Goal: Task Accomplishment & Management: Use online tool/utility

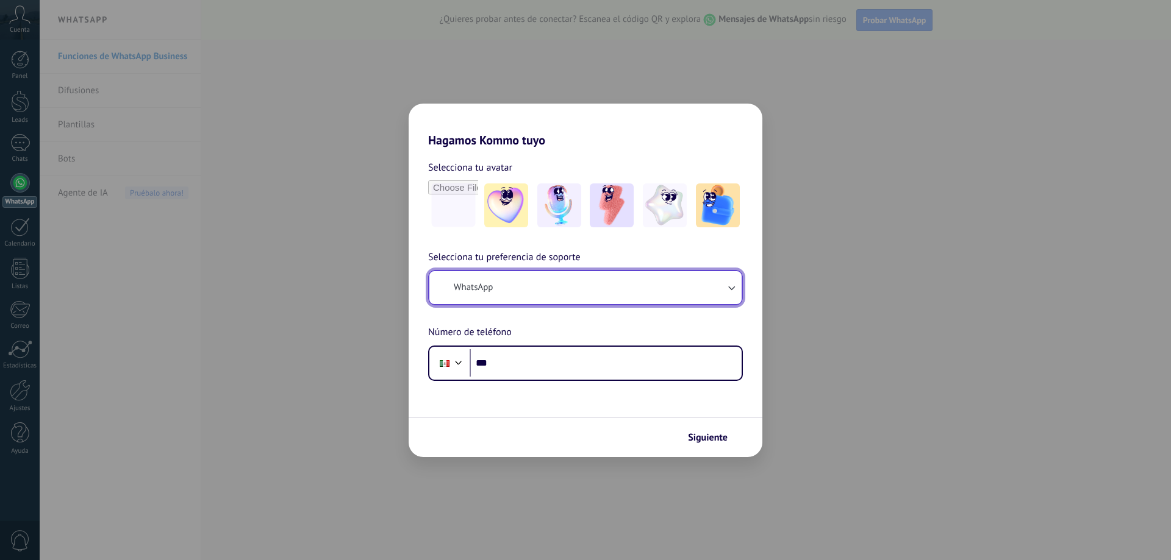
click at [537, 285] on button "WhatsApp" at bounding box center [585, 287] width 312 height 33
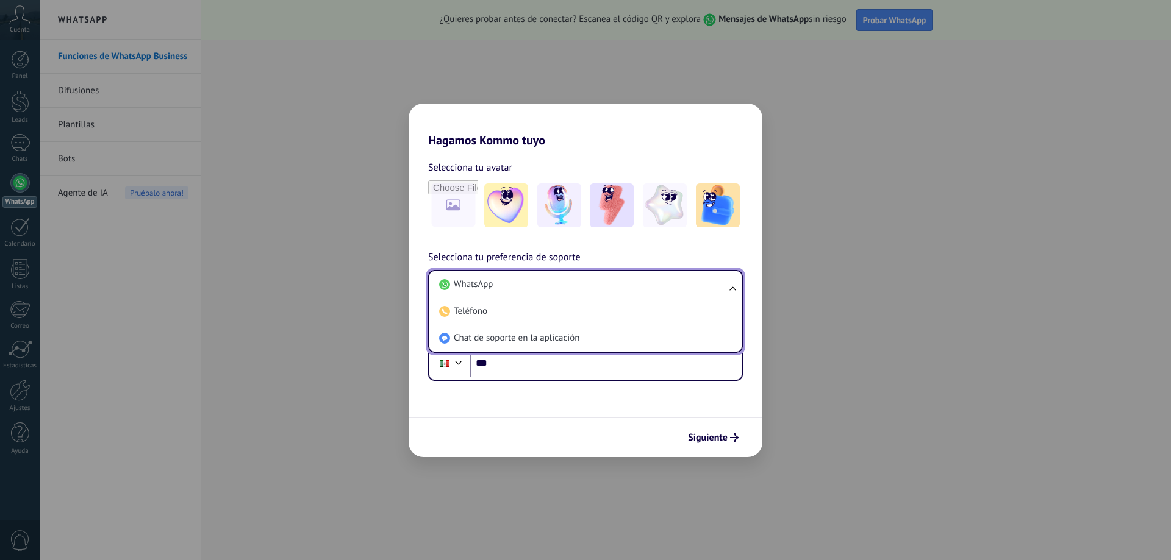
click at [537, 285] on li "WhatsApp" at bounding box center [583, 284] width 298 height 27
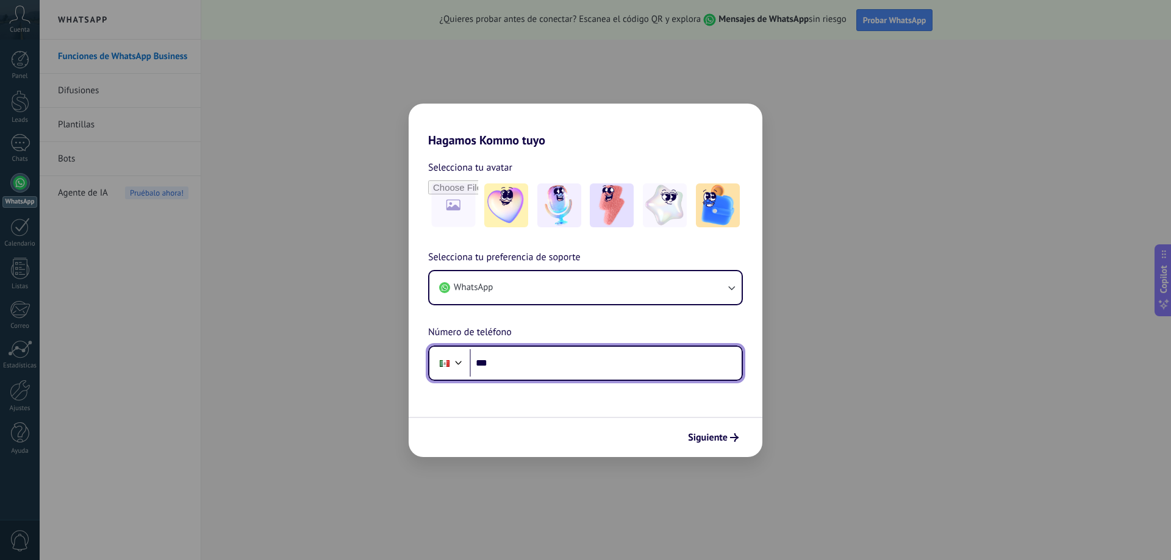
click at [538, 365] on input "***" at bounding box center [606, 363] width 272 height 28
click at [601, 370] on input "***" at bounding box center [606, 363] width 272 height 28
click at [578, 362] on input "***" at bounding box center [606, 363] width 272 height 28
click at [619, 359] on input "***" at bounding box center [606, 363] width 272 height 28
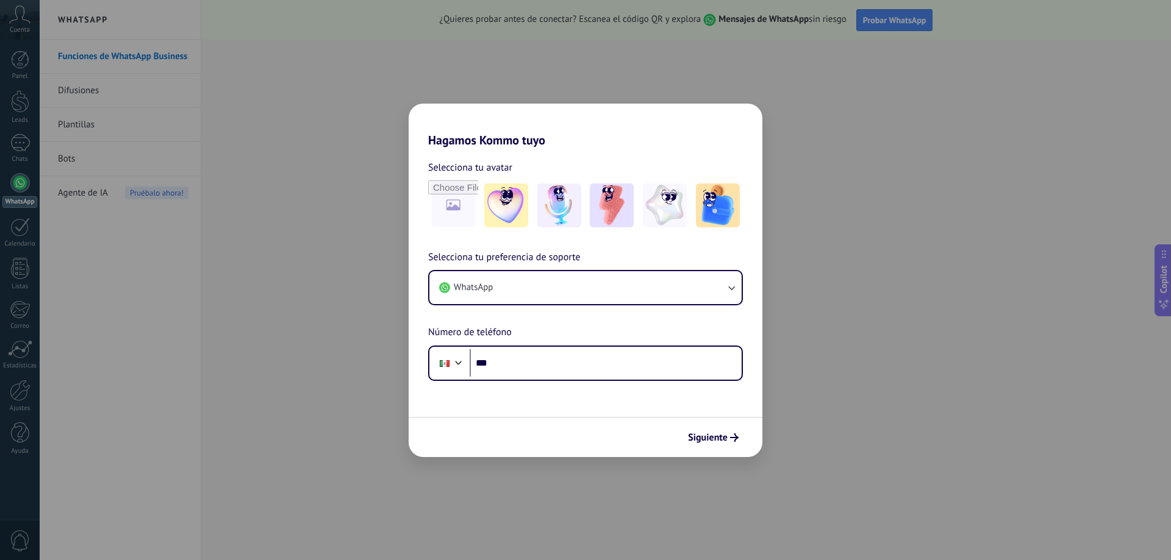
click at [380, 44] on div "Hagamos Kommo tuyo Selecciona tu avatar Selecciona tu preferencia de soporte Wh…" at bounding box center [585, 280] width 1171 height 560
click at [271, 51] on div "Hagamos Kommo tuyo Selecciona tu avatar Selecciona tu preferencia de soporte Wh…" at bounding box center [585, 280] width 1171 height 560
click at [607, 376] on input "***" at bounding box center [606, 363] width 272 height 28
click at [525, 377] on div "Phone ***" at bounding box center [585, 363] width 315 height 35
click at [515, 363] on input "***" at bounding box center [606, 363] width 272 height 28
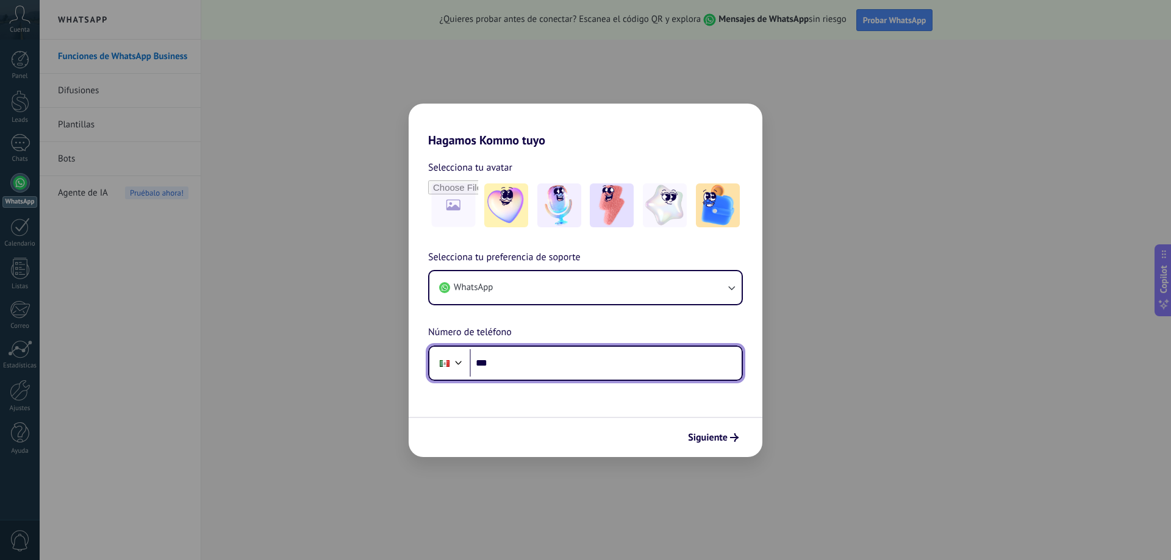
paste input "**********"
type input "**********"
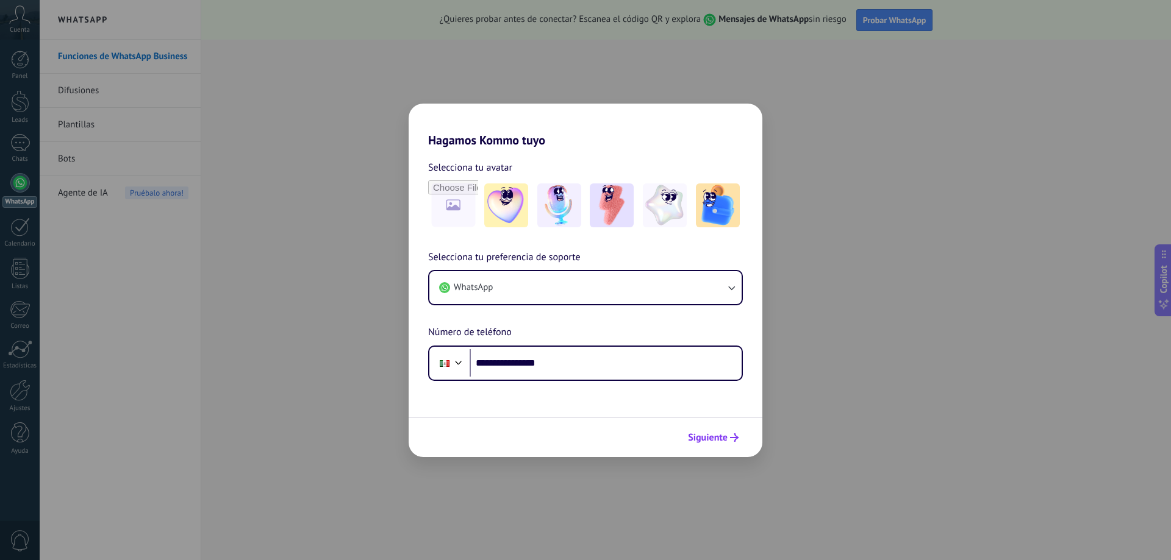
click at [715, 442] on span "Siguiente" at bounding box center [708, 438] width 40 height 9
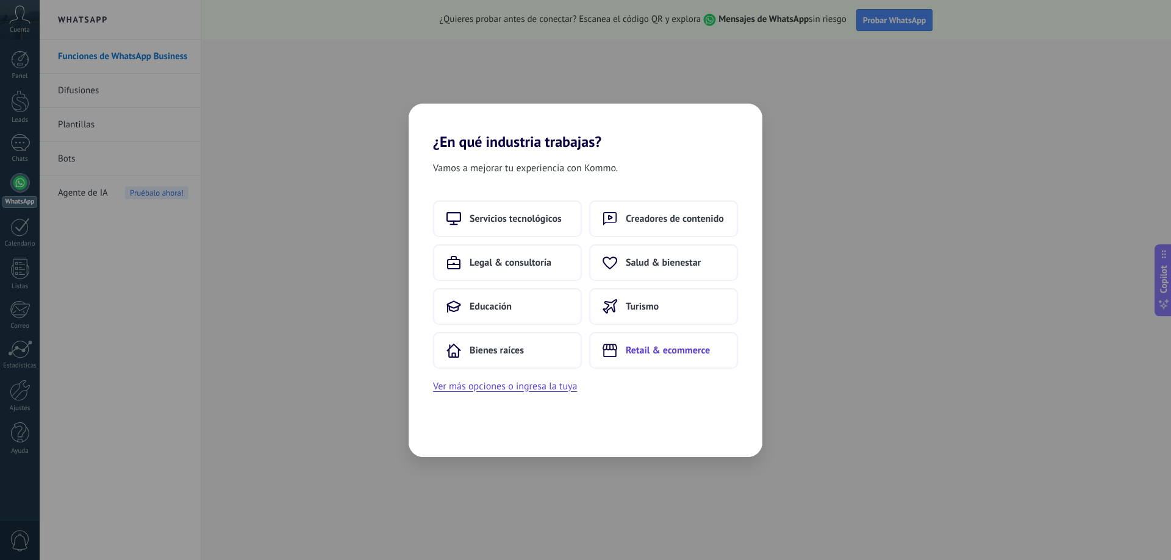
click at [657, 354] on span "Retail & ecommerce" at bounding box center [668, 351] width 84 height 12
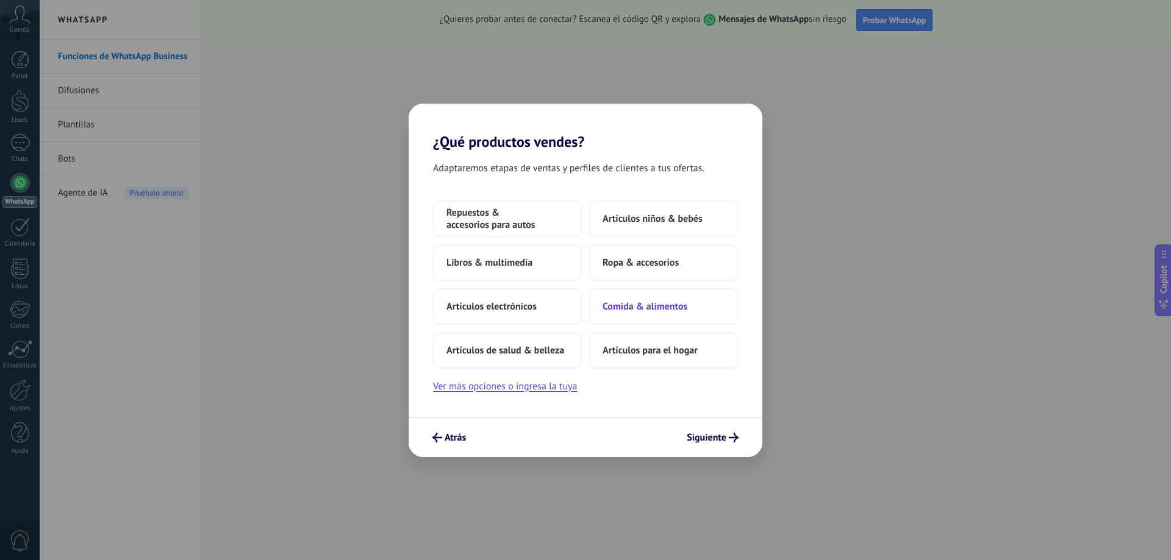
click at [666, 310] on span "Comida & alimentos" at bounding box center [645, 307] width 85 height 12
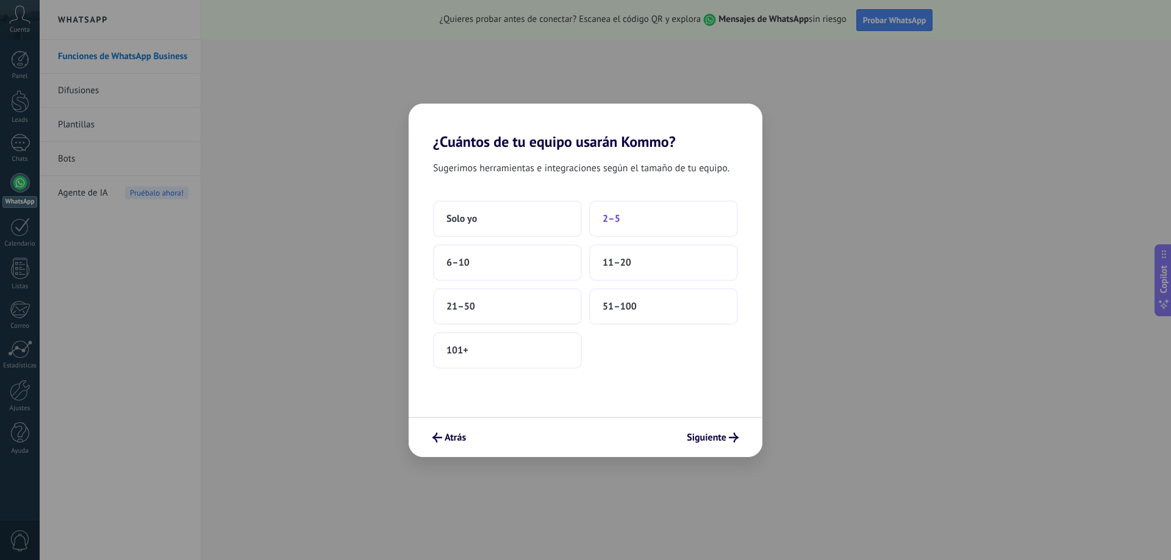
click at [652, 219] on button "2–5" at bounding box center [663, 219] width 149 height 37
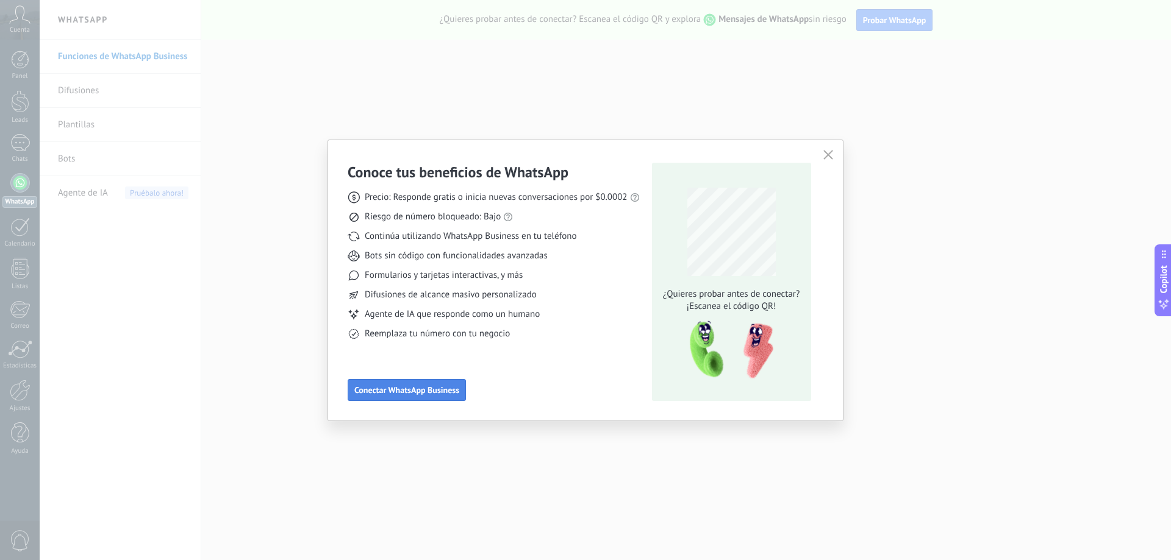
click at [448, 393] on span "Conectar WhatsApp Business" at bounding box center [406, 390] width 105 height 9
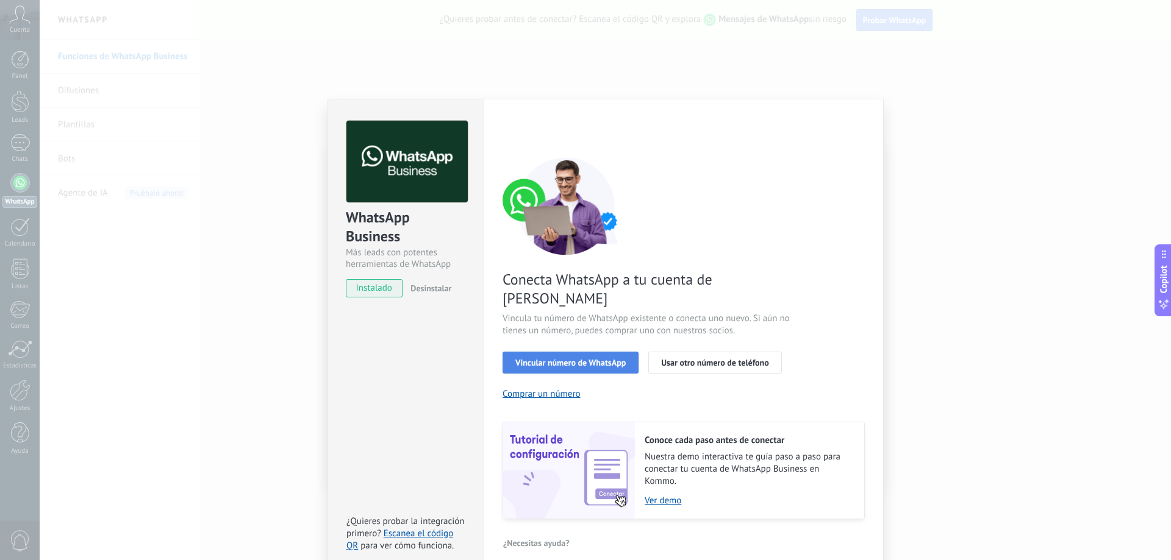
click at [606, 352] on button "Vincular número de WhatsApp" at bounding box center [571, 363] width 136 height 22
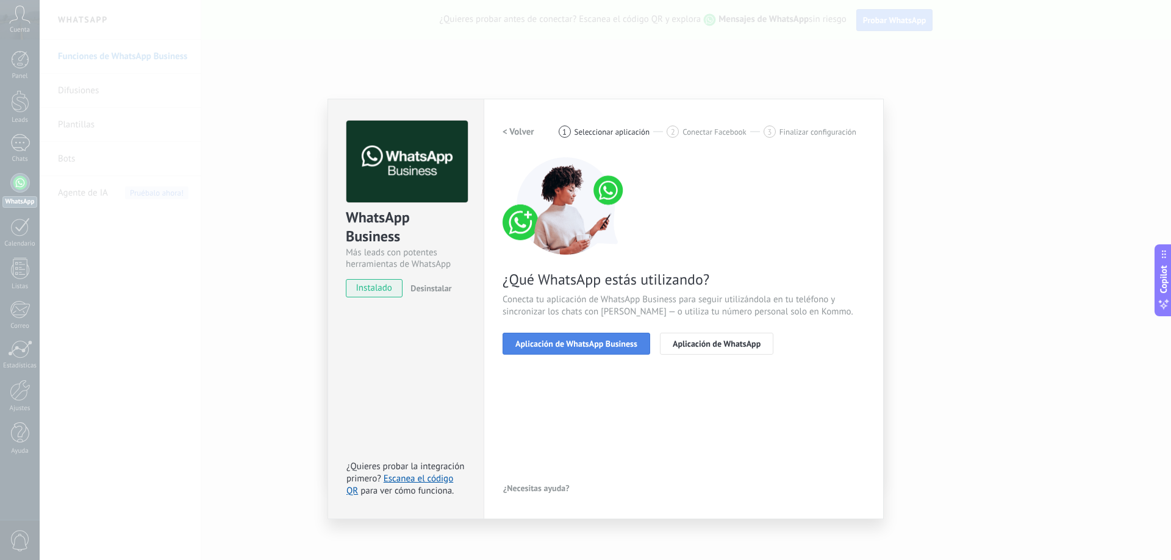
click at [590, 351] on button "Aplicación de WhatsApp Business" at bounding box center [577, 344] width 148 height 22
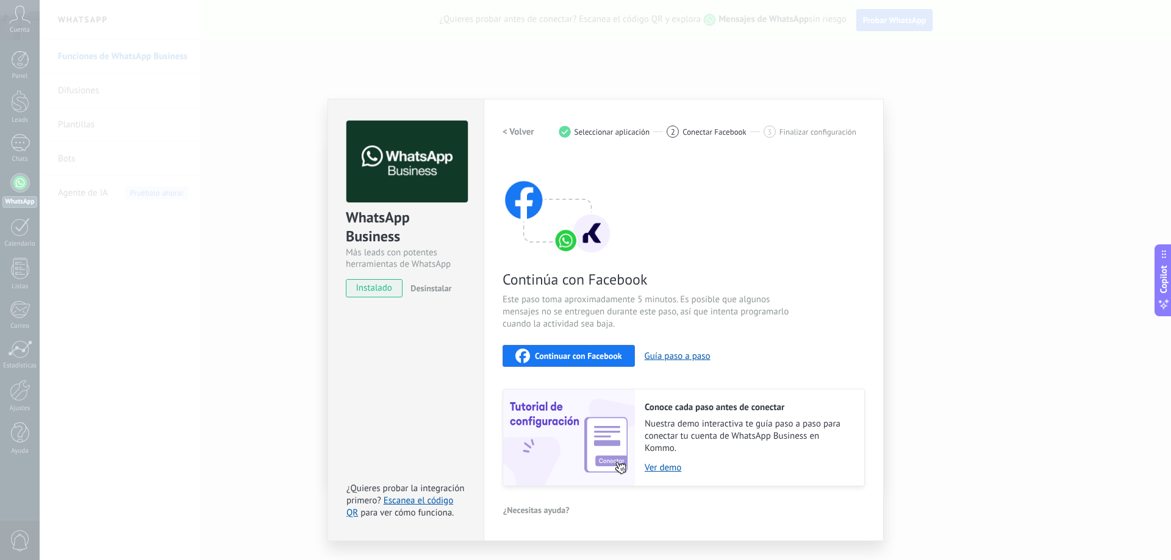
click at [602, 357] on span "Continuar con Facebook" at bounding box center [578, 356] width 87 height 9
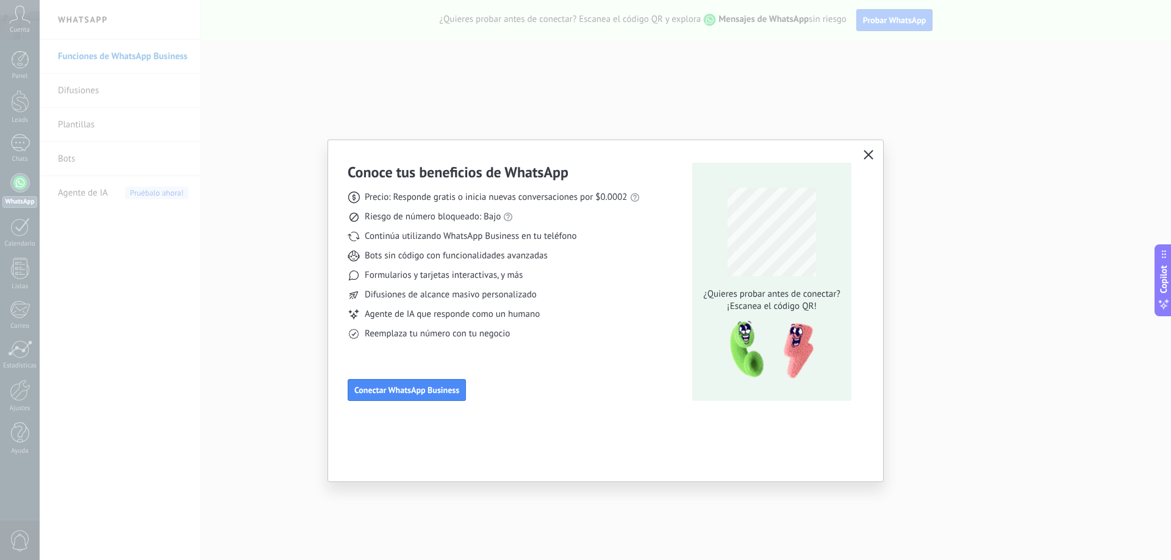
click at [632, 73] on div "Conoce tus beneficios de WhatsApp Precio: Responde gratis o inicia nuevas conve…" at bounding box center [585, 280] width 1171 height 560
click at [867, 157] on use "button" at bounding box center [868, 154] width 9 height 9
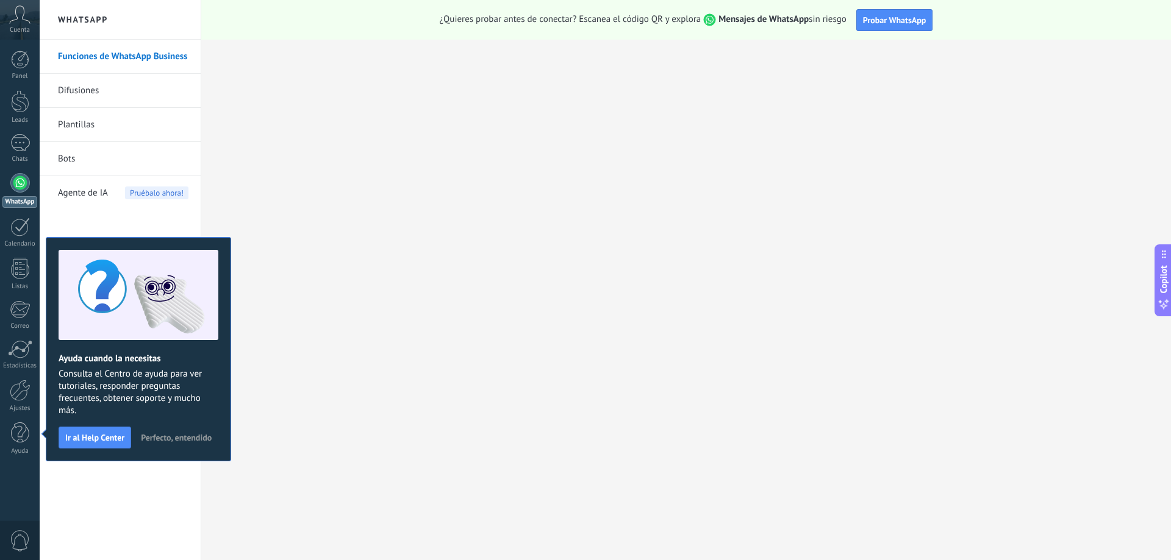
click at [179, 434] on span "Perfecto, entendido" at bounding box center [176, 438] width 71 height 9
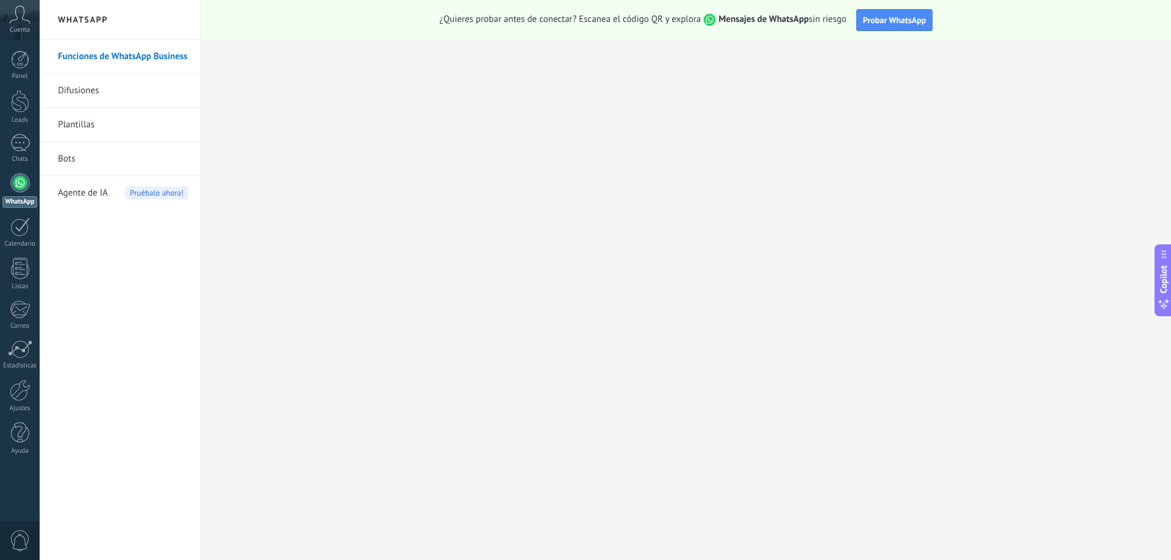
click at [19, 179] on div at bounding box center [20, 183] width 20 height 20
click at [898, 27] on button "Probar WhatsApp" at bounding box center [894, 20] width 77 height 22
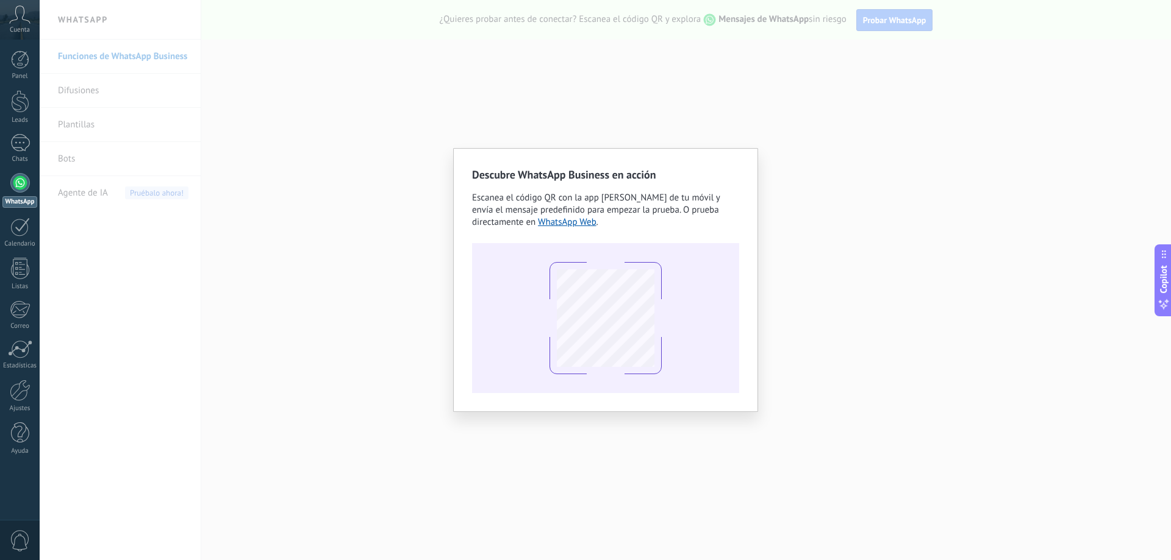
click at [771, 229] on div "Descubre WhatsApp Business en acción Escanea el código QR con la app [PERSON_NA…" at bounding box center [605, 280] width 1131 height 560
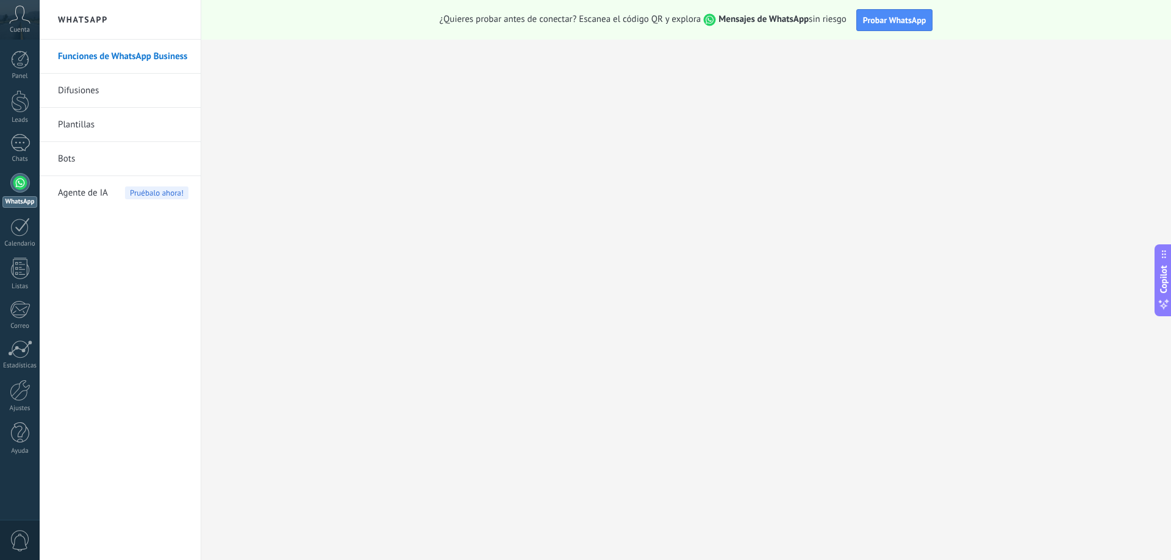
click at [20, 183] on div at bounding box center [20, 183] width 20 height 20
click at [79, 92] on link "Difusiones" at bounding box center [123, 91] width 131 height 34
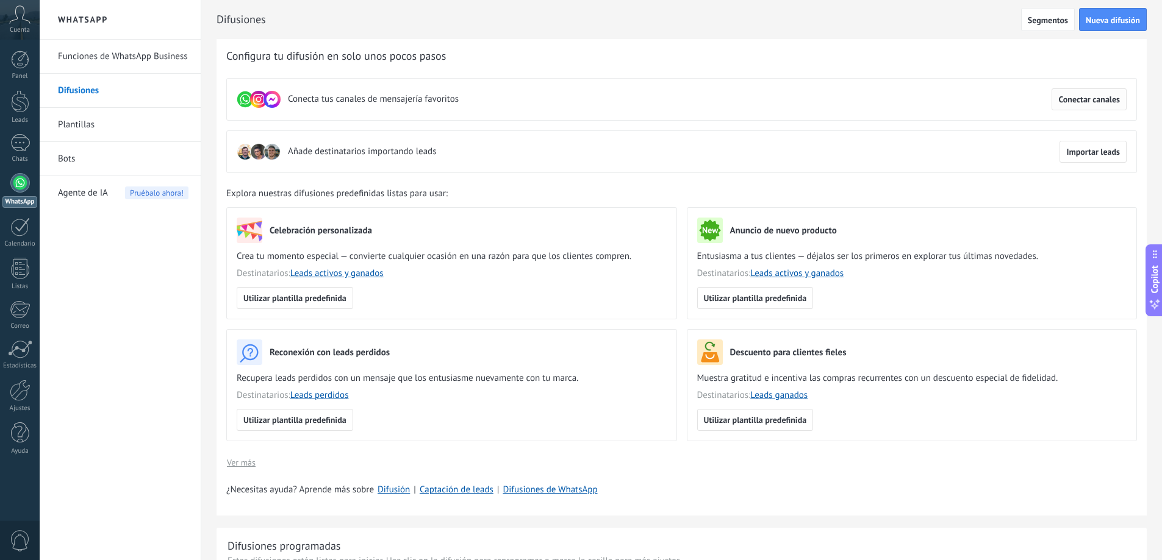
click at [1089, 104] on span "Conectar canales" at bounding box center [1089, 99] width 62 height 9
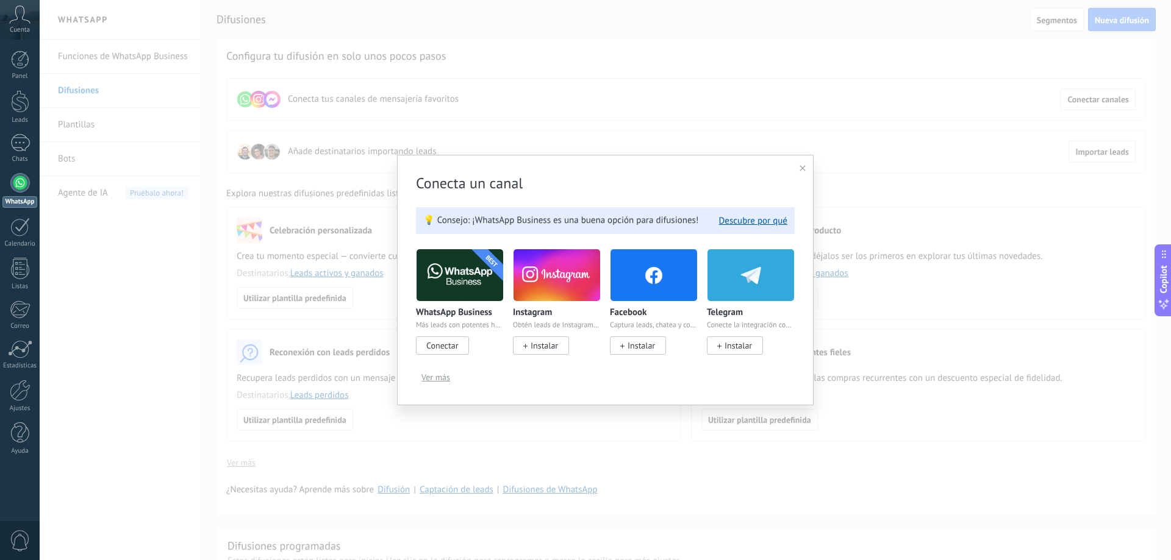
click at [441, 381] on span "Ver más" at bounding box center [435, 377] width 29 height 9
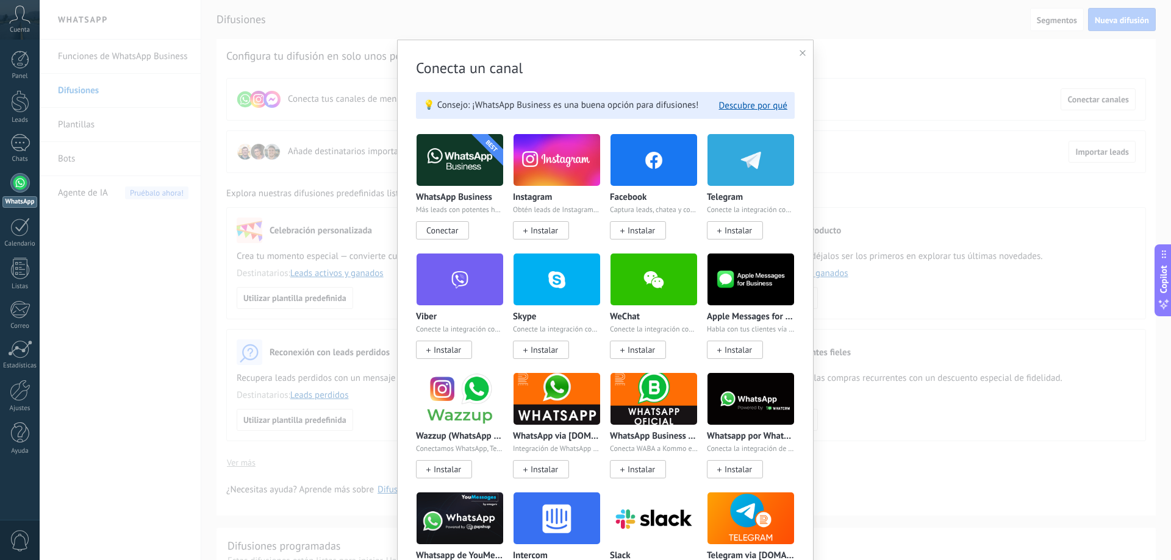
click at [442, 230] on span "Conectar" at bounding box center [442, 230] width 32 height 11
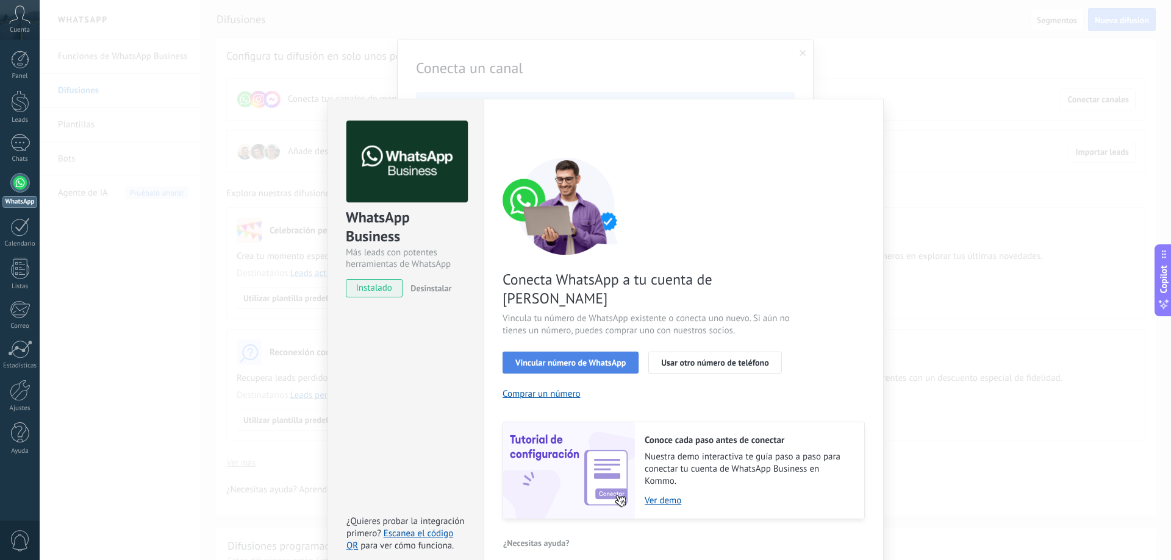
click at [587, 359] on span "Vincular número de WhatsApp" at bounding box center [570, 363] width 110 height 9
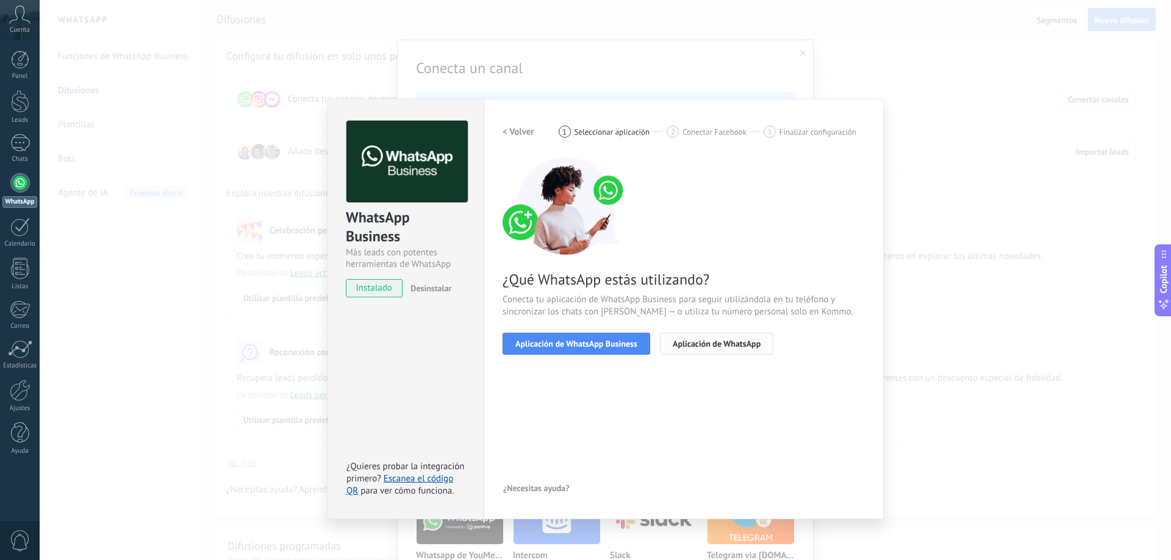
click at [714, 349] on button "Aplicación de WhatsApp" at bounding box center [716, 344] width 113 height 22
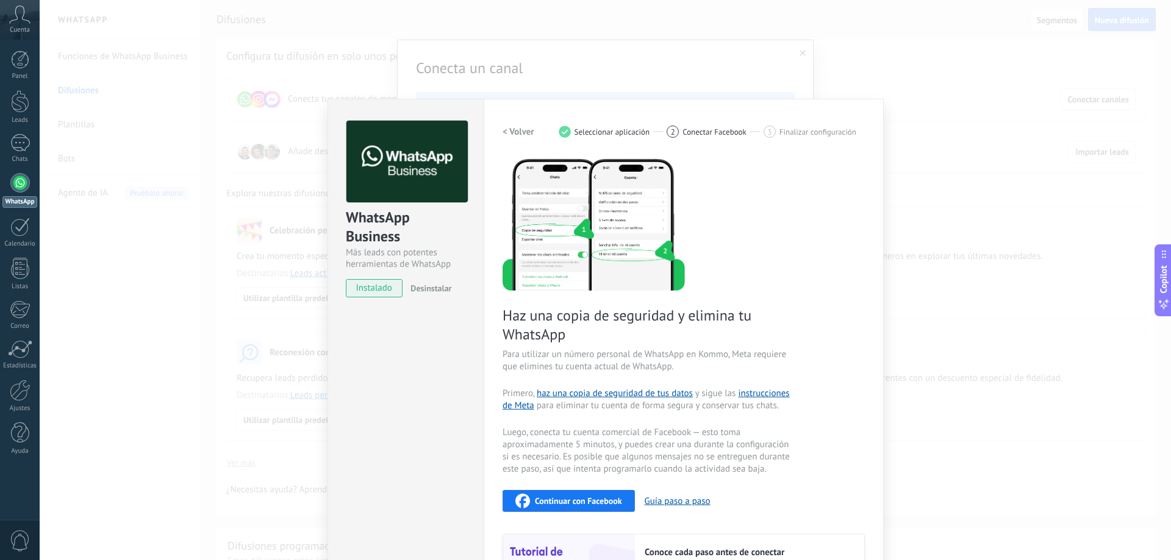
click at [1037, 186] on div "WhatsApp Business Más leads con potentes herramientas de WhatsApp instalado Des…" at bounding box center [605, 280] width 1131 height 560
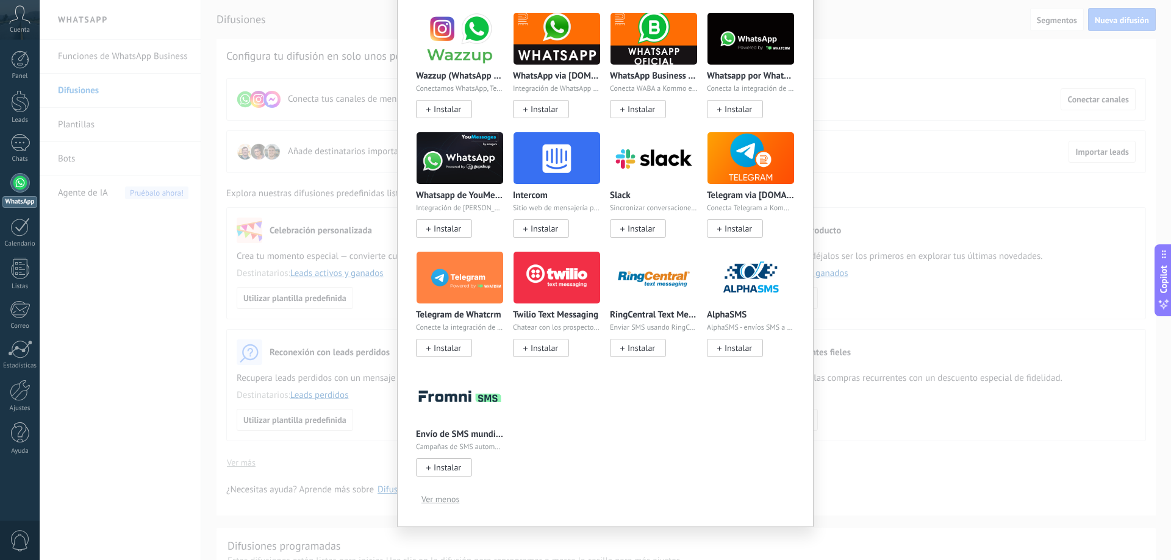
scroll to position [367, 0]
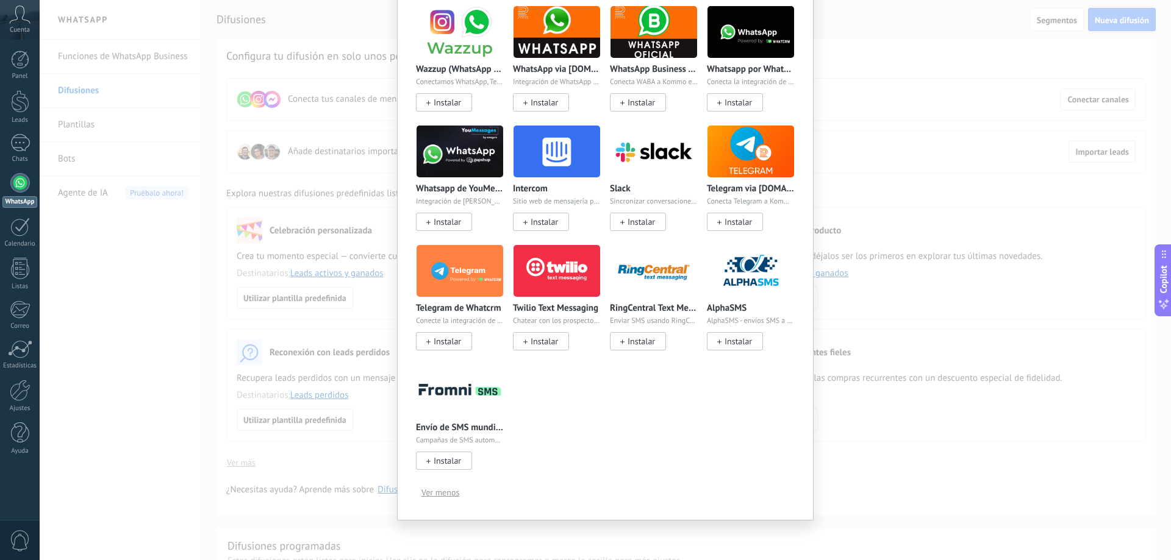
click at [956, 79] on div "Conecta un canal 💡 Consejo: ¡WhatsApp Business es una buena opción para difusio…" at bounding box center [605, 280] width 1131 height 560
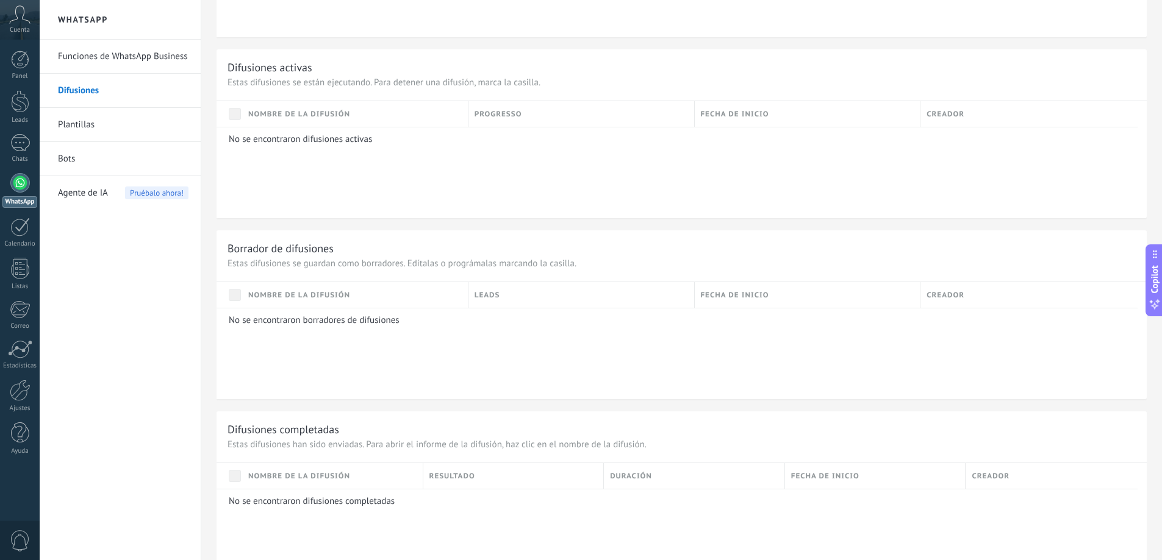
scroll to position [0, 0]
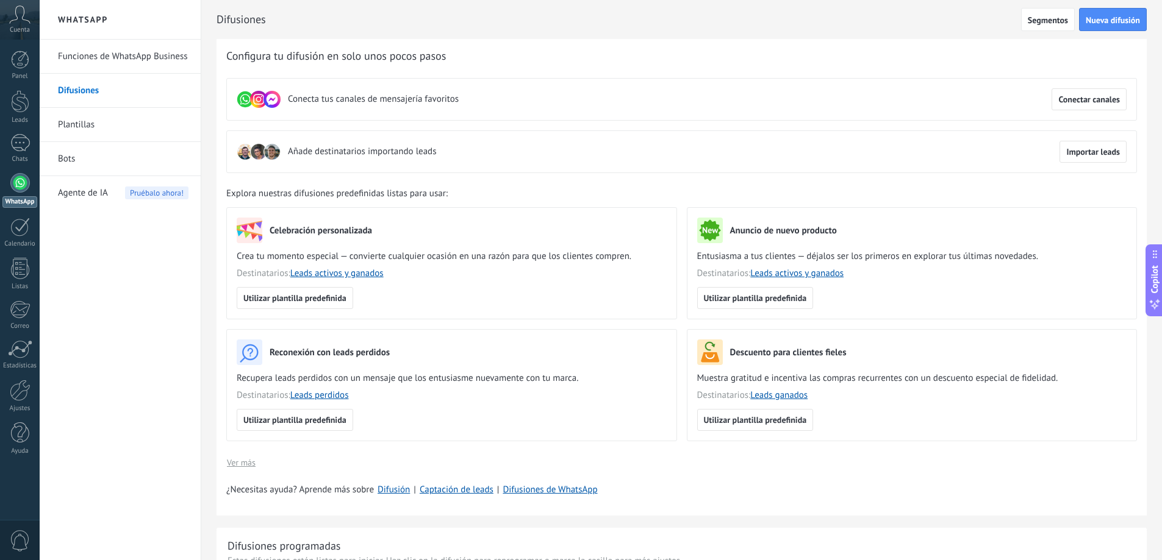
click at [101, 123] on link "Plantillas" at bounding box center [123, 125] width 131 height 34
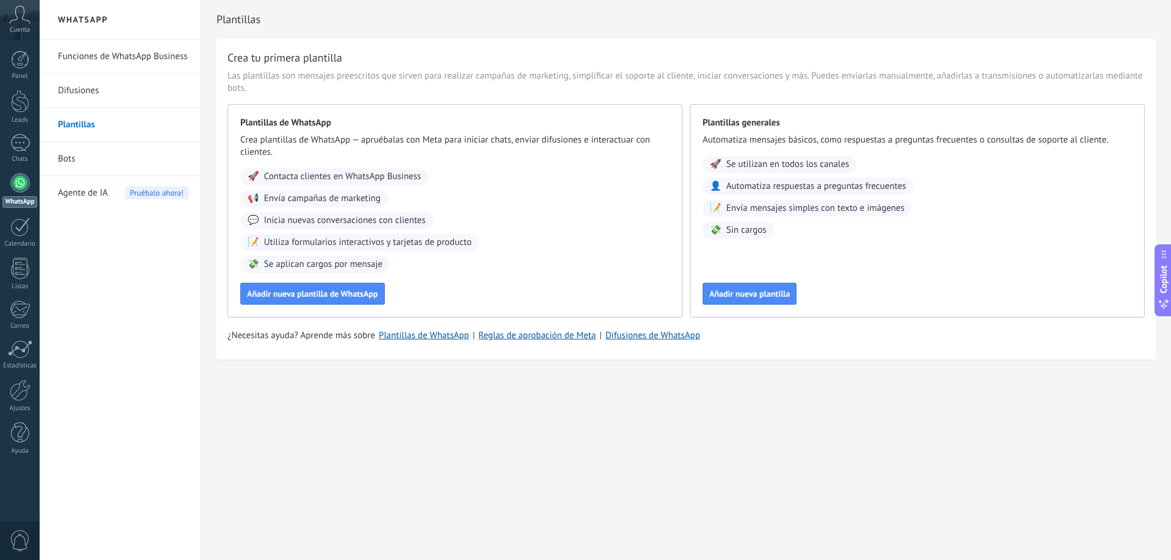
click at [20, 12] on icon at bounding box center [19, 14] width 21 height 18
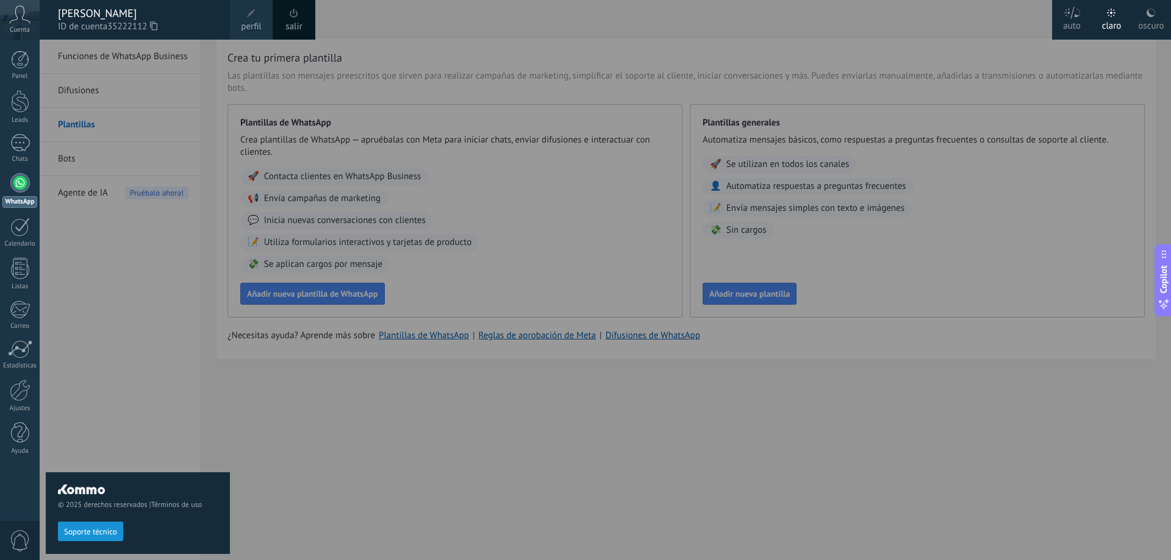
click at [258, 27] on span "perfil" at bounding box center [251, 26] width 20 height 13
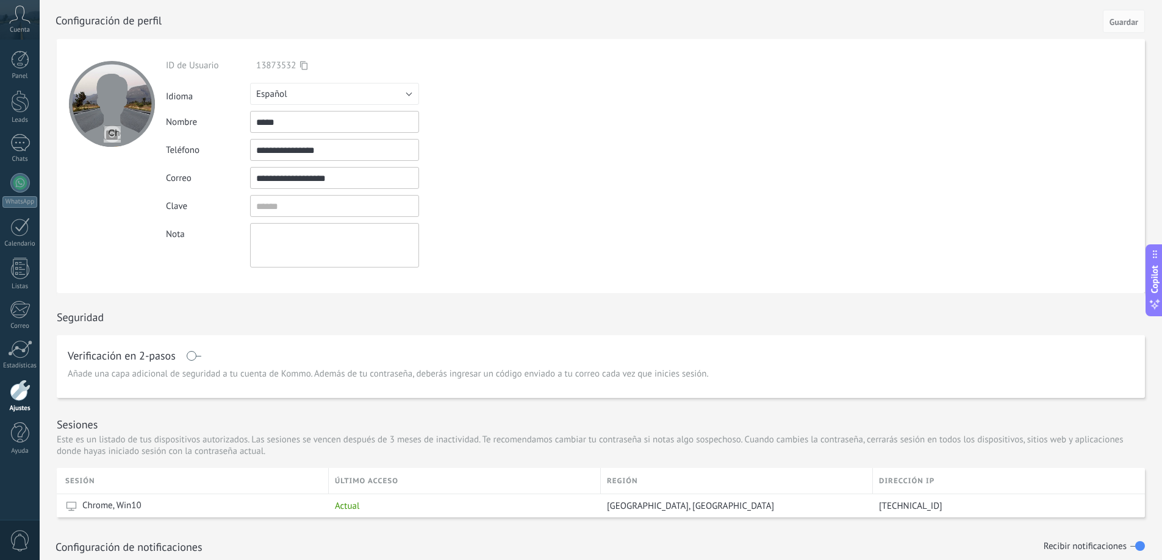
click at [324, 150] on input "**********" at bounding box center [334, 150] width 169 height 22
type input "**********"
click at [509, 181] on div "Ingrese una dirección de correo válida" at bounding box center [489, 178] width 141 height 10
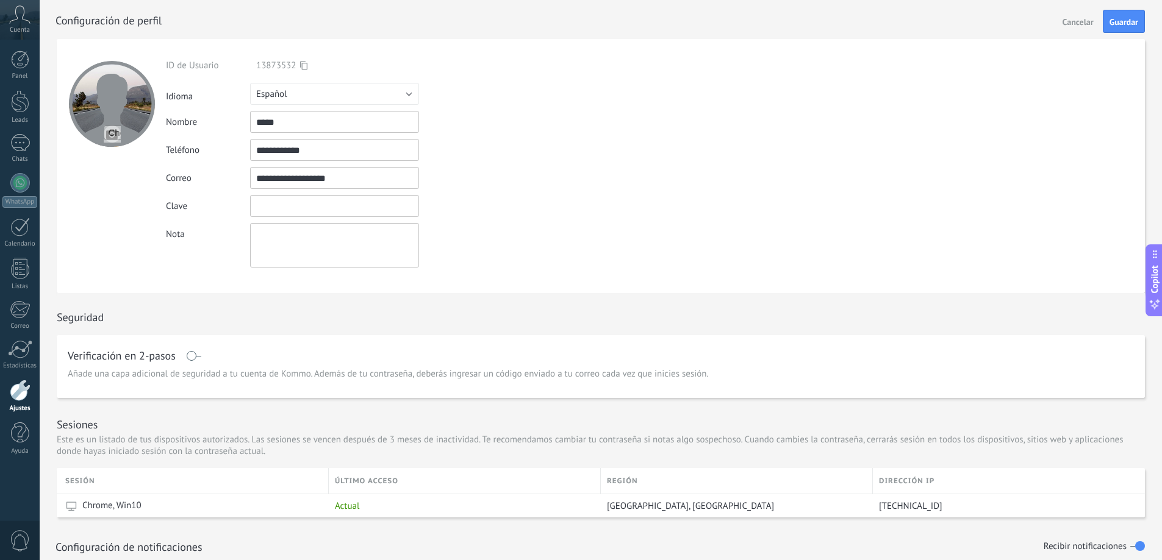
click at [343, 206] on input "textbox" at bounding box center [334, 206] width 169 height 22
click at [128, 269] on div at bounding box center [111, 166] width 109 height 254
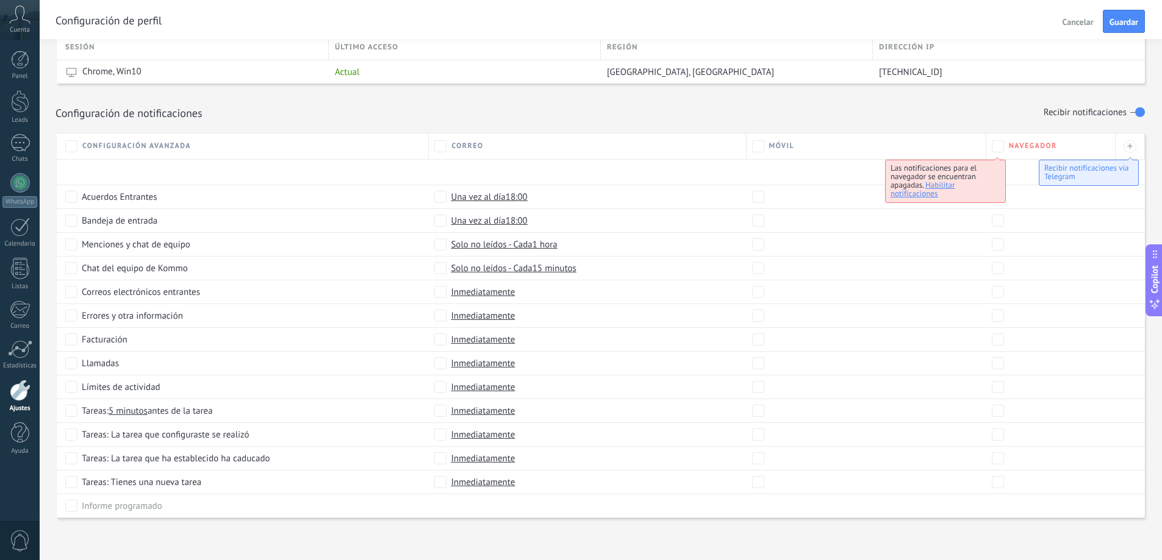
scroll to position [438, 0]
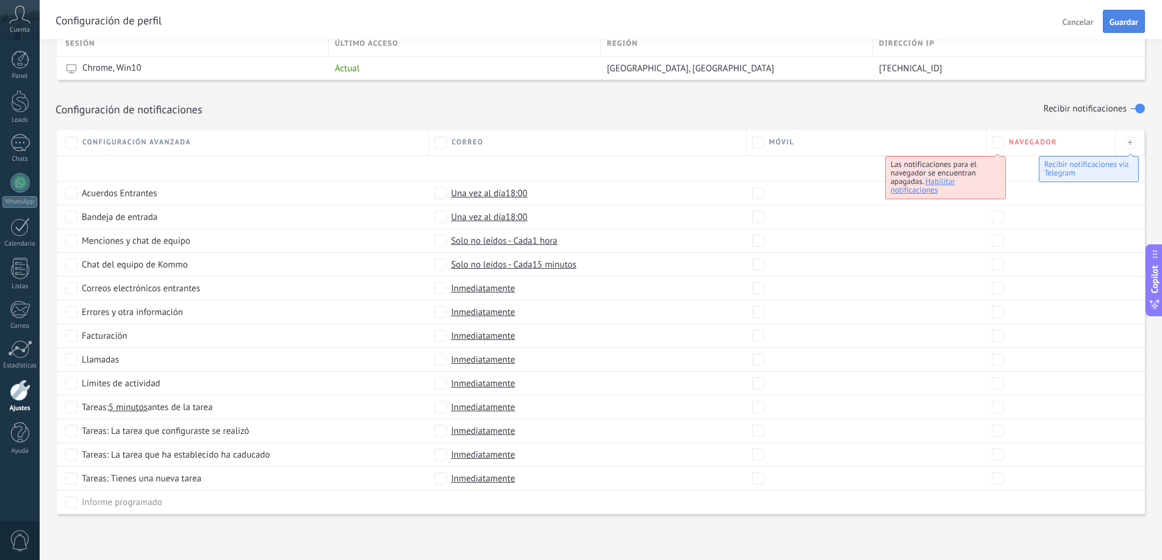
click at [1137, 18] on span "Guardar" at bounding box center [1123, 22] width 29 height 9
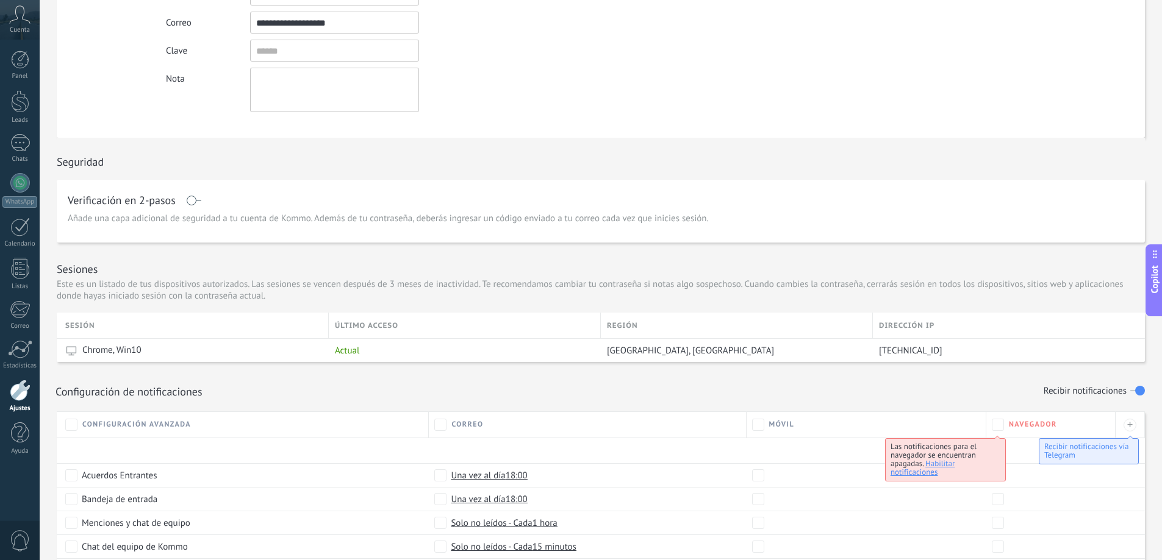
scroll to position [0, 0]
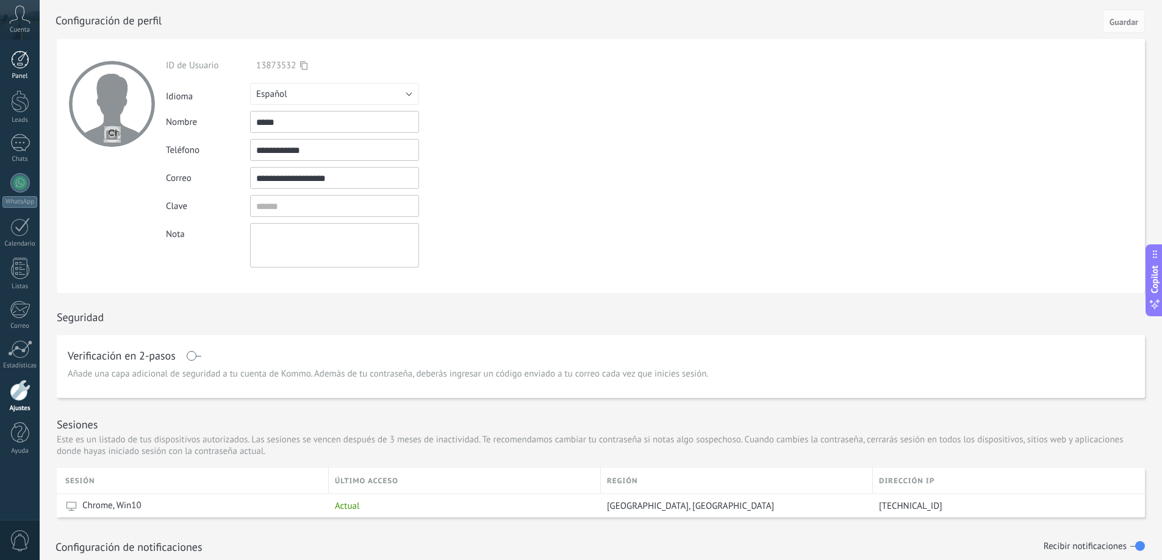
click at [18, 63] on div at bounding box center [20, 60] width 18 height 18
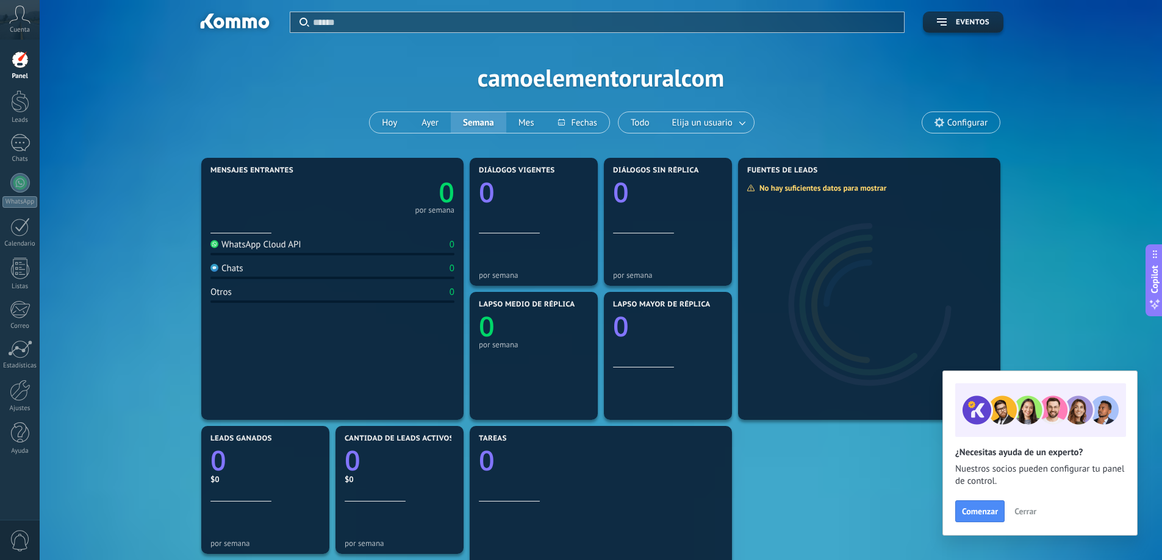
click at [1026, 509] on span "Cerrar" at bounding box center [1025, 511] width 22 height 9
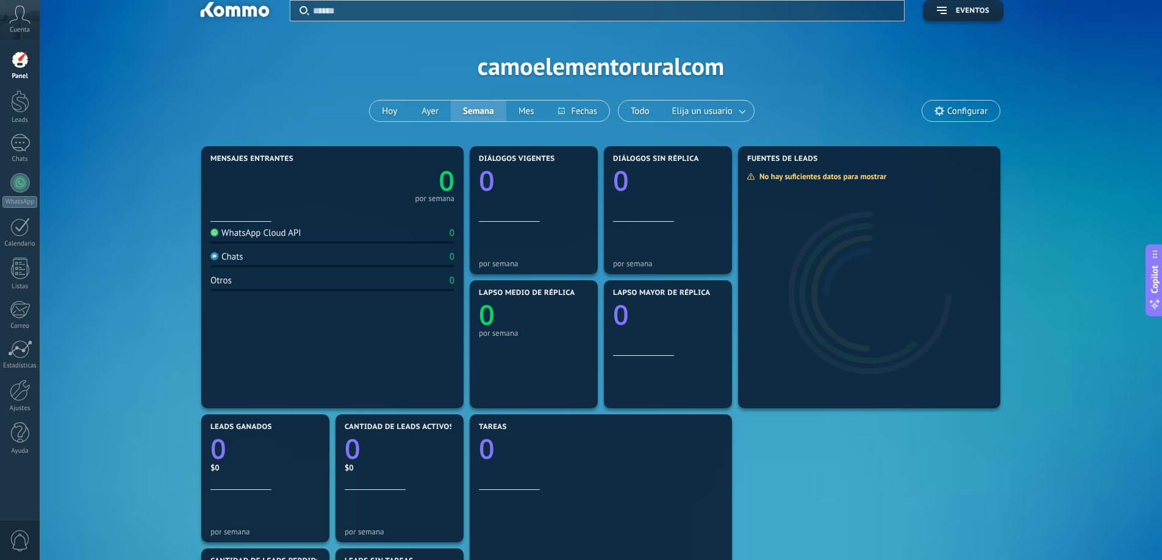
scroll to position [13, 0]
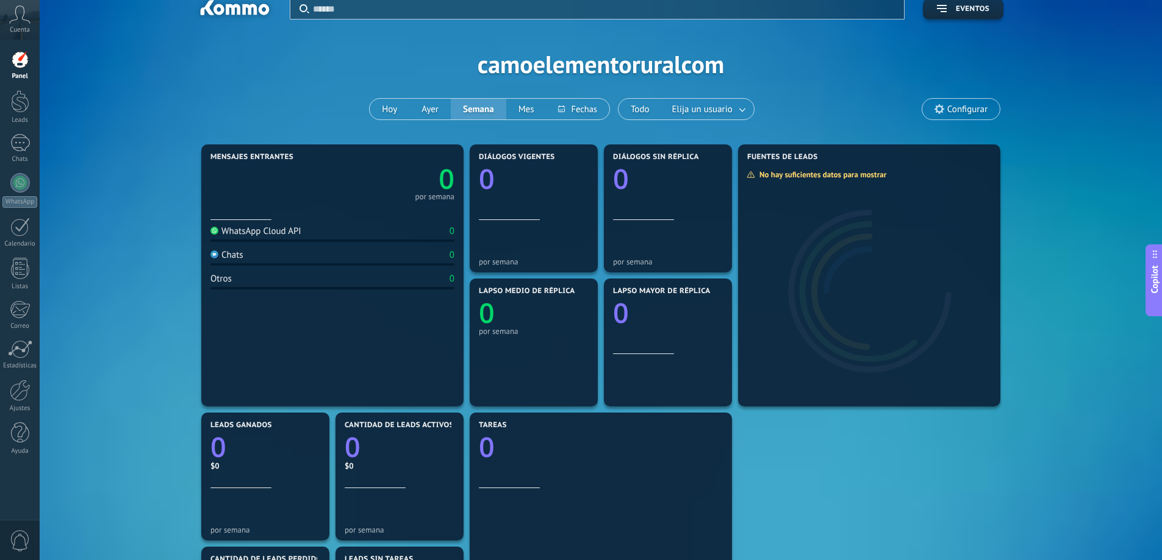
click at [965, 112] on span "Configurar" at bounding box center [967, 109] width 40 height 10
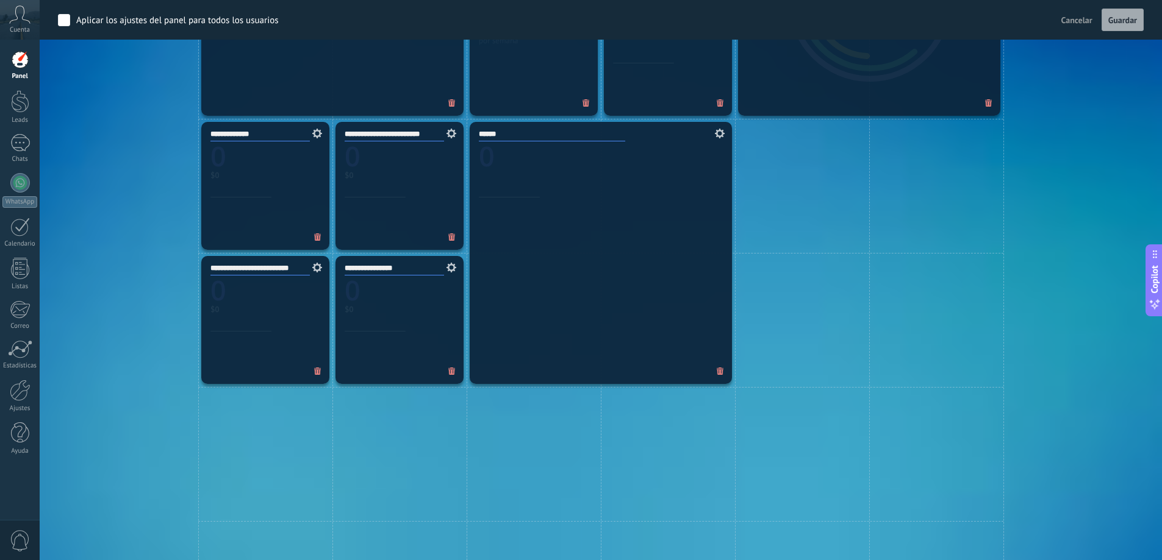
scroll to position [564, 0]
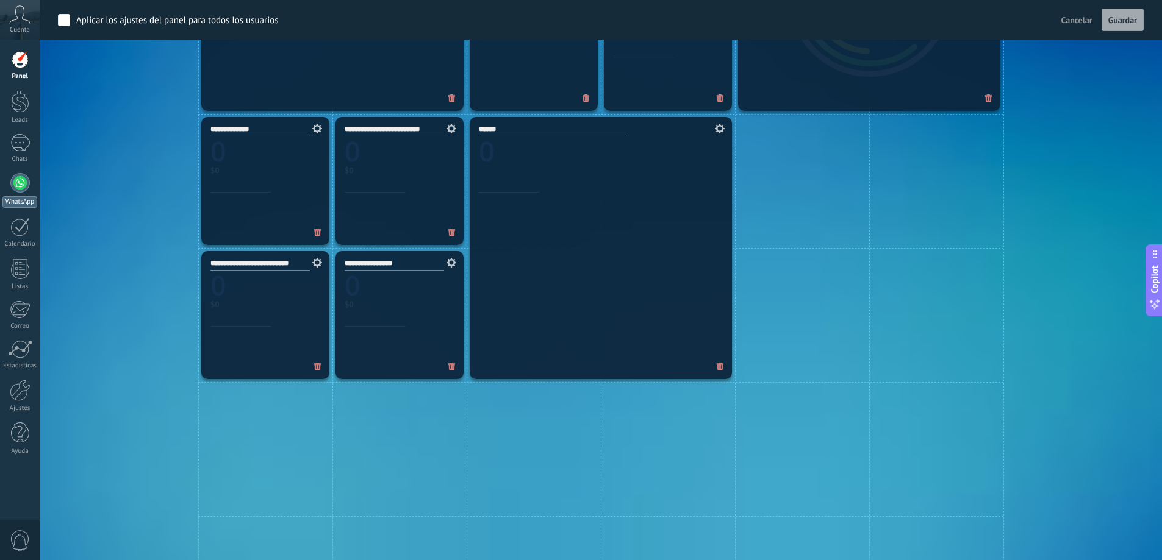
click at [19, 183] on div at bounding box center [20, 183] width 20 height 20
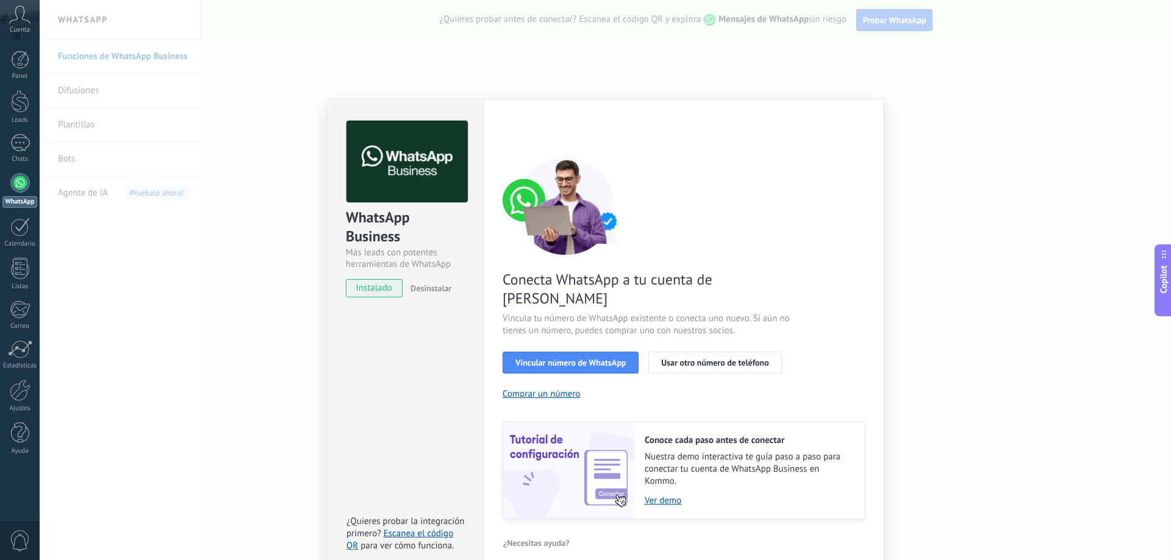
click at [374, 291] on span "instalado" at bounding box center [373, 288] width 55 height 18
click at [715, 352] on button "Usar otro número de teléfono" at bounding box center [714, 363] width 133 height 22
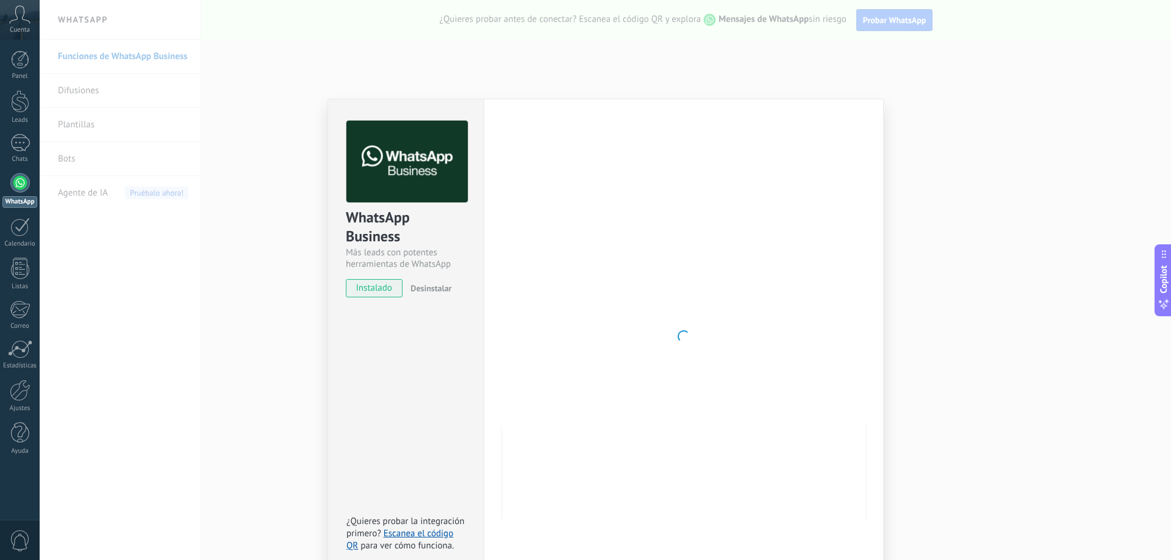
click at [1015, 185] on div "WhatsApp Business Más leads con potentes herramientas de WhatsApp instalado Des…" at bounding box center [605, 280] width 1131 height 560
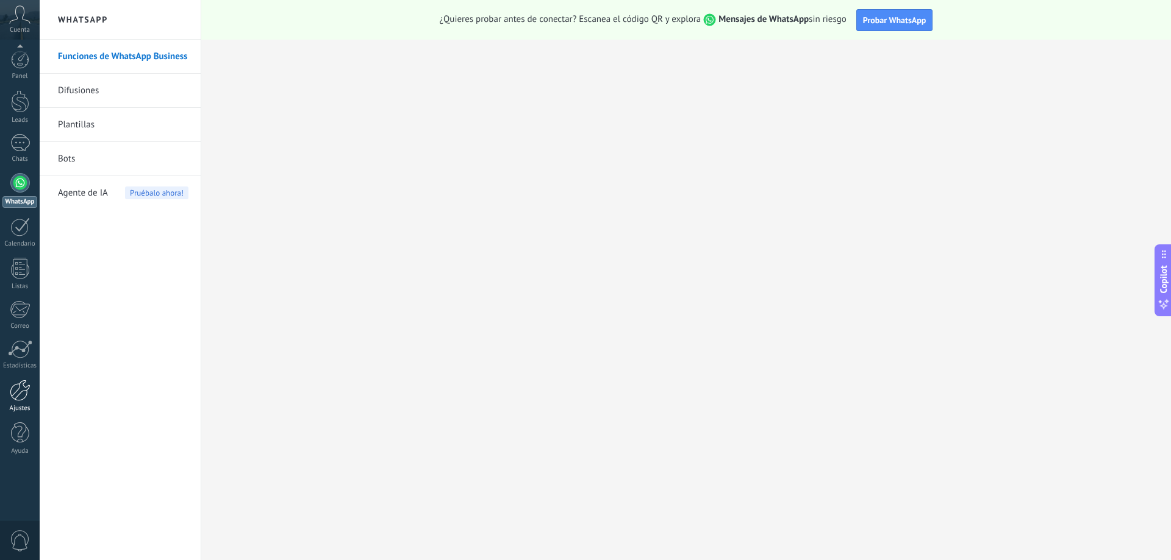
click at [23, 391] on div at bounding box center [20, 390] width 21 height 21
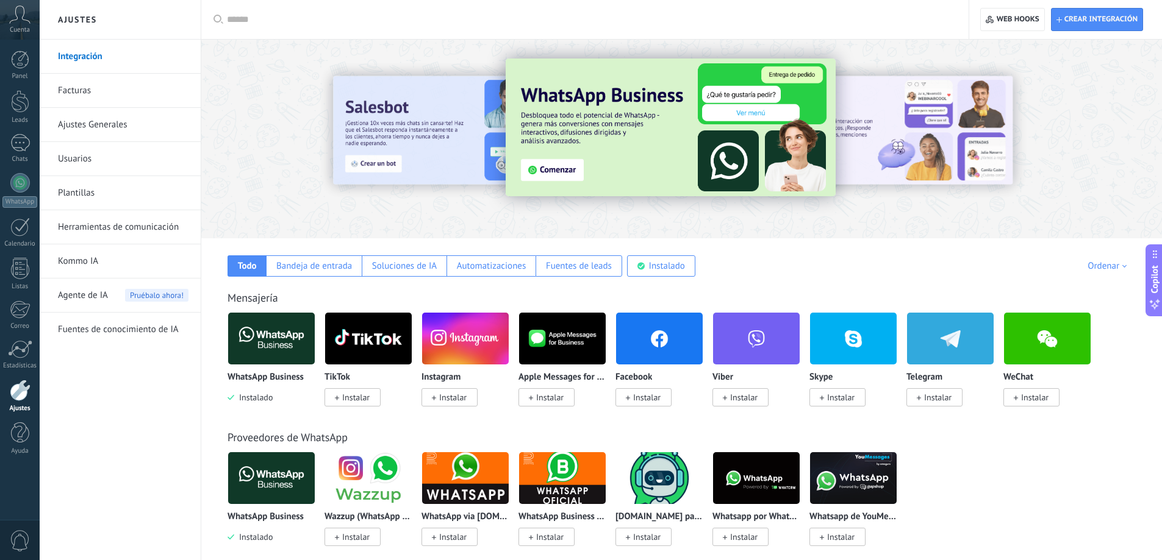
click at [23, 23] on icon at bounding box center [19, 14] width 21 height 18
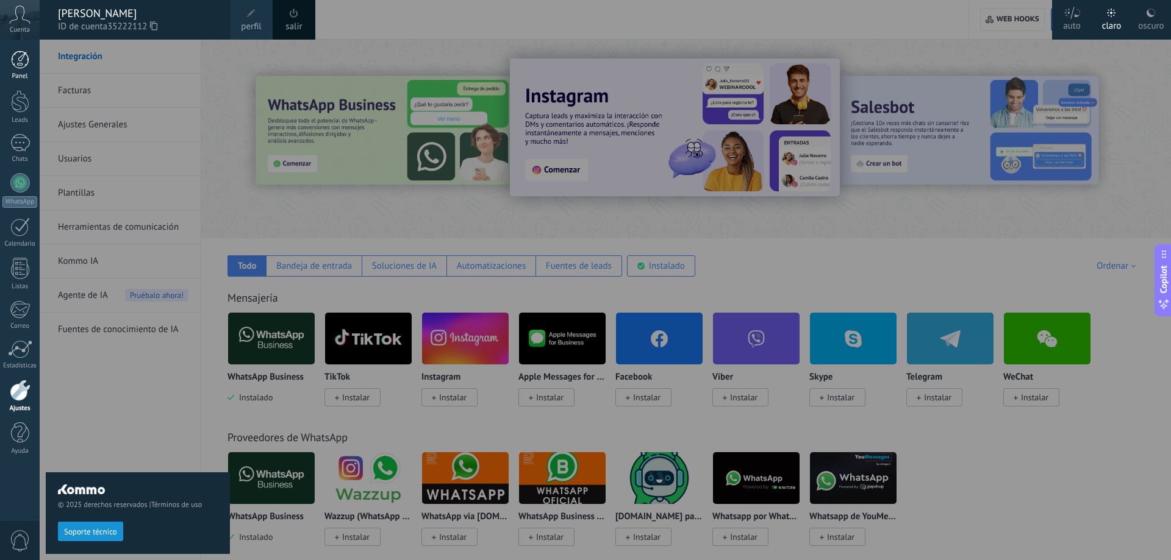
click at [23, 73] on div "Panel" at bounding box center [19, 77] width 35 height 8
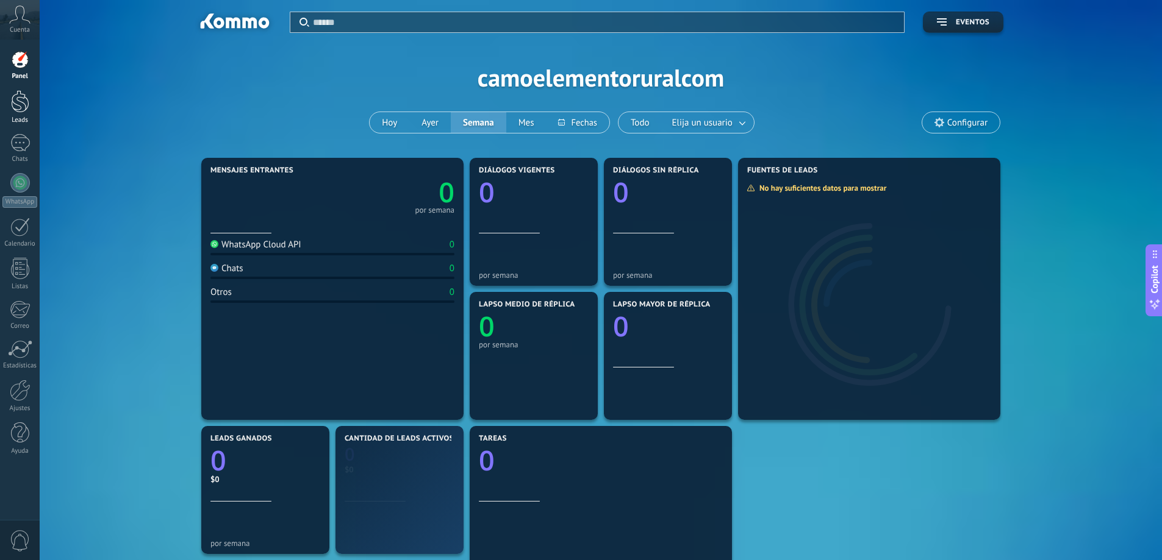
click at [25, 106] on div at bounding box center [20, 101] width 18 height 23
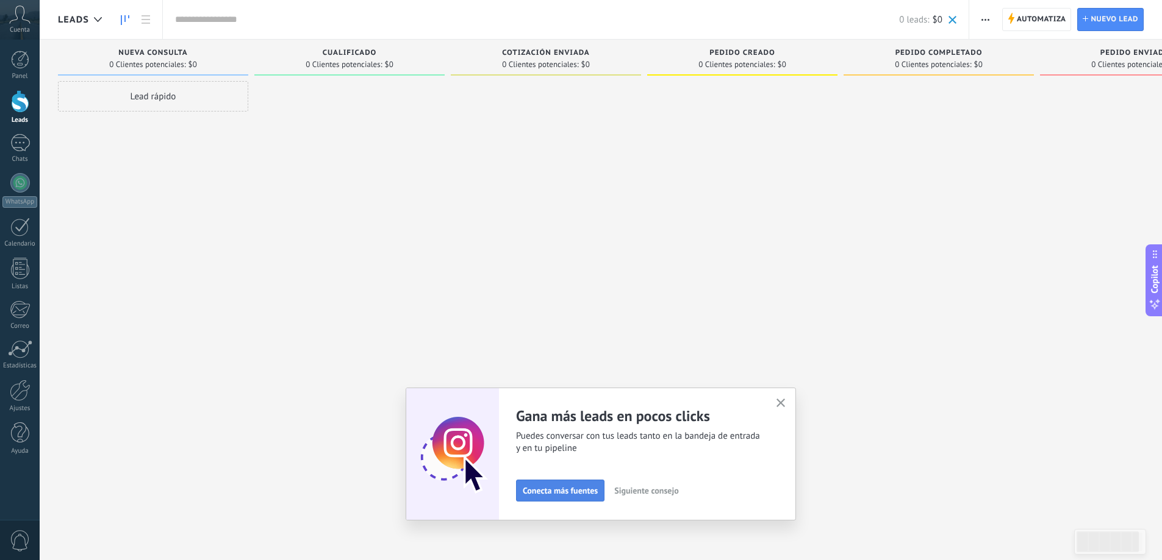
click at [566, 499] on button "Conecta más fuentes" at bounding box center [560, 491] width 88 height 22
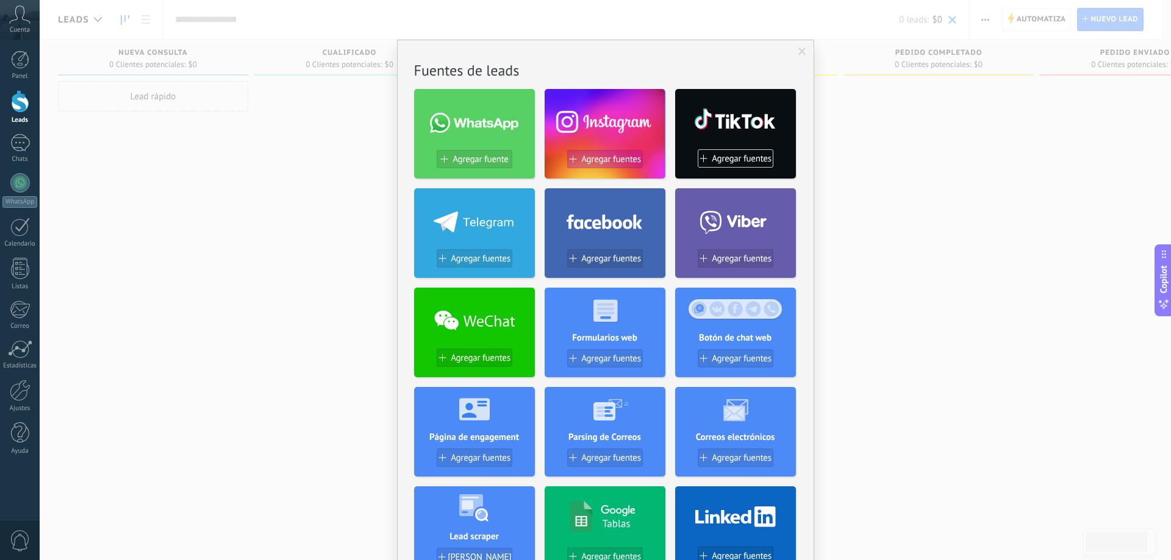
click at [604, 157] on span "Agregar fuentes" at bounding box center [611, 159] width 60 height 10
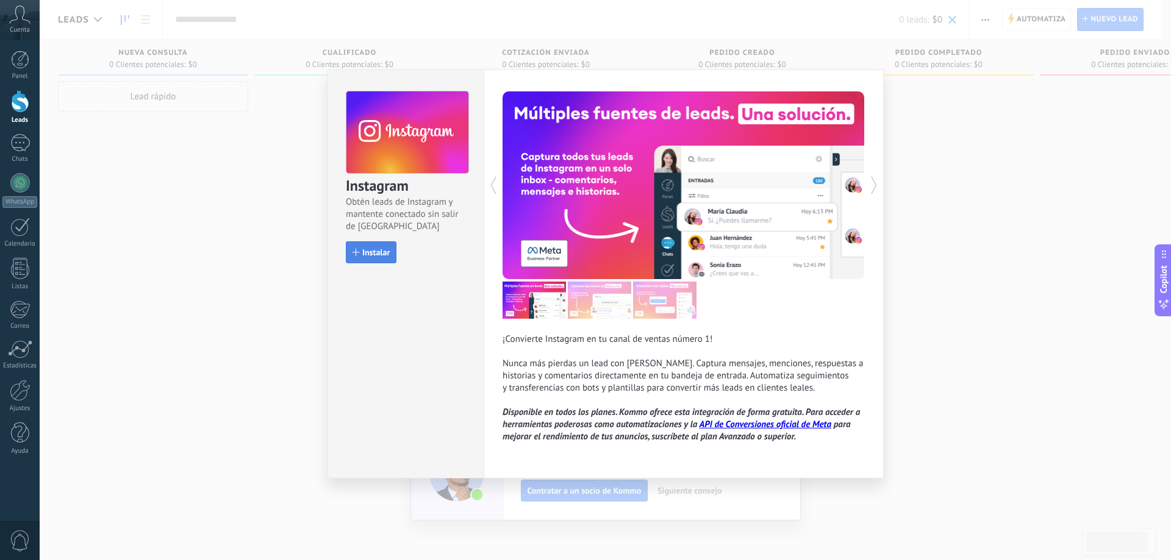
click at [368, 253] on span "Instalar" at bounding box center [375, 252] width 27 height 9
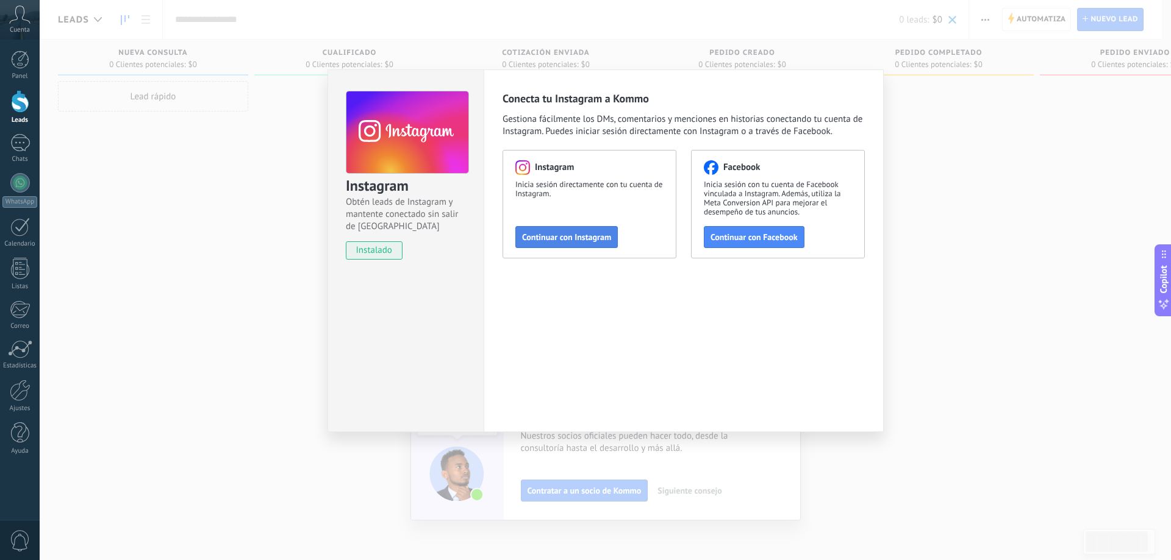
click at [582, 238] on span "Continuar con Instagram" at bounding box center [566, 237] width 89 height 9
click at [581, 240] on span "Continuar con Instagram" at bounding box center [566, 237] width 89 height 9
click at [785, 237] on span "Continuar con Facebook" at bounding box center [753, 237] width 87 height 9
click at [660, 463] on div "Instagram Obtén leads de Instagram y mantente conectado sin salir de Kommo inst…" at bounding box center [605, 280] width 1131 height 560
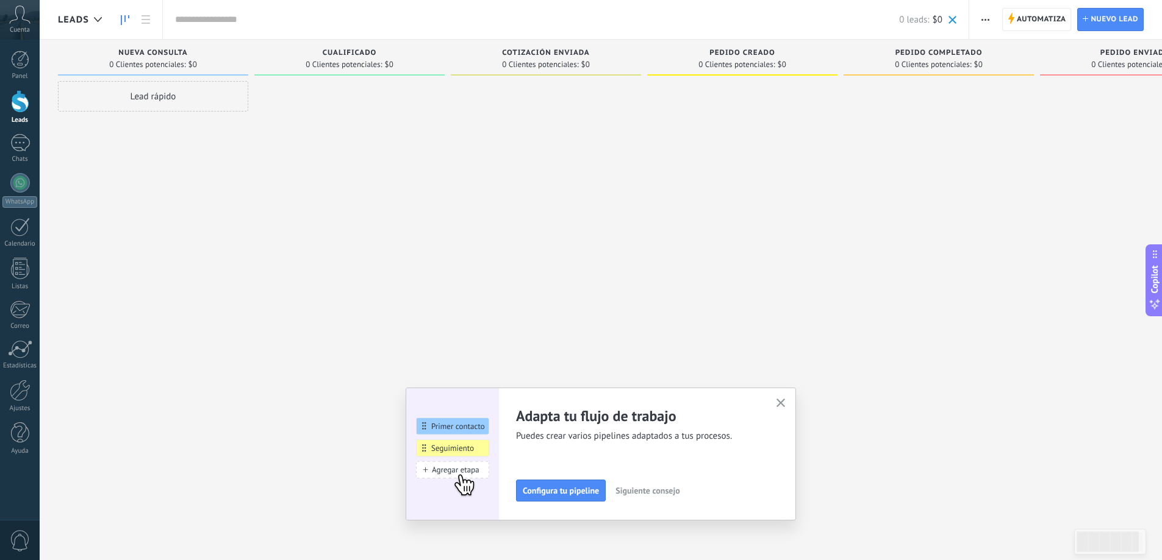
click at [785, 402] on icon "button" at bounding box center [780, 403] width 9 height 9
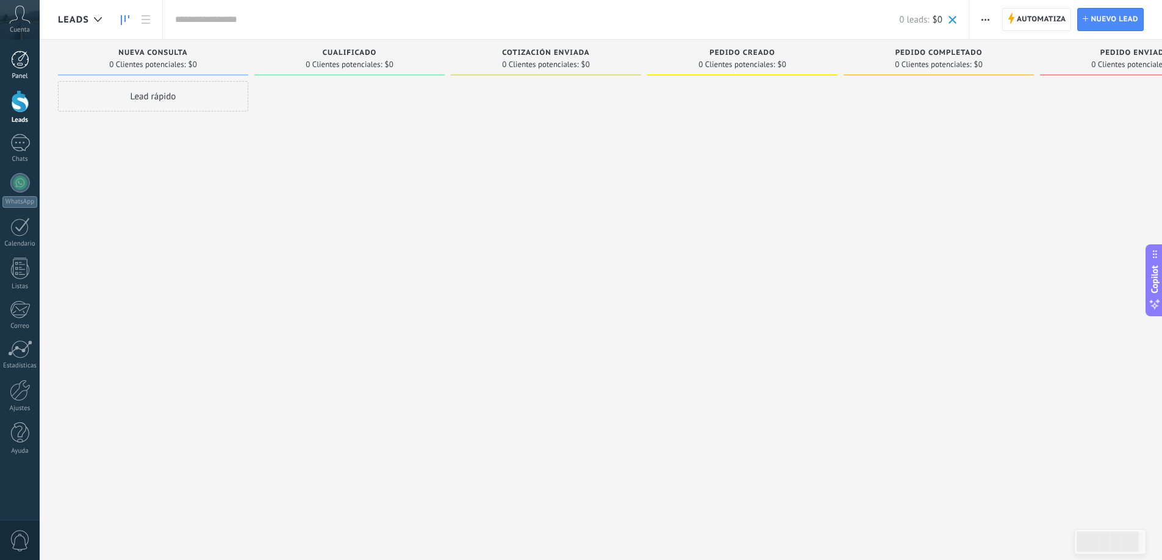
click at [19, 58] on div at bounding box center [20, 60] width 18 height 18
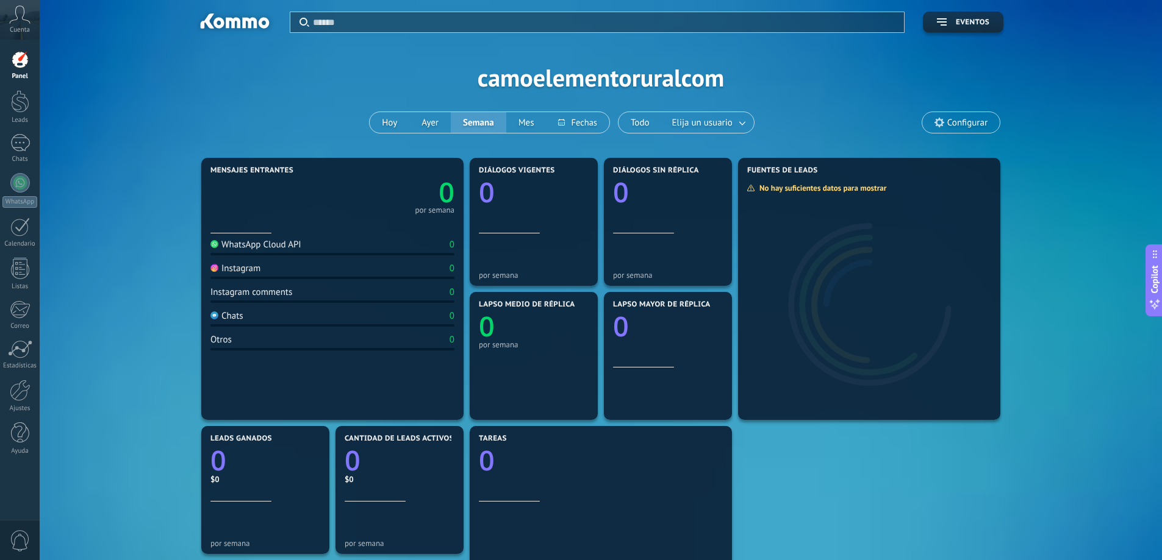
click at [281, 246] on div "WhatsApp Cloud API" at bounding box center [255, 245] width 91 height 12
click at [20, 139] on div at bounding box center [20, 143] width 20 height 18
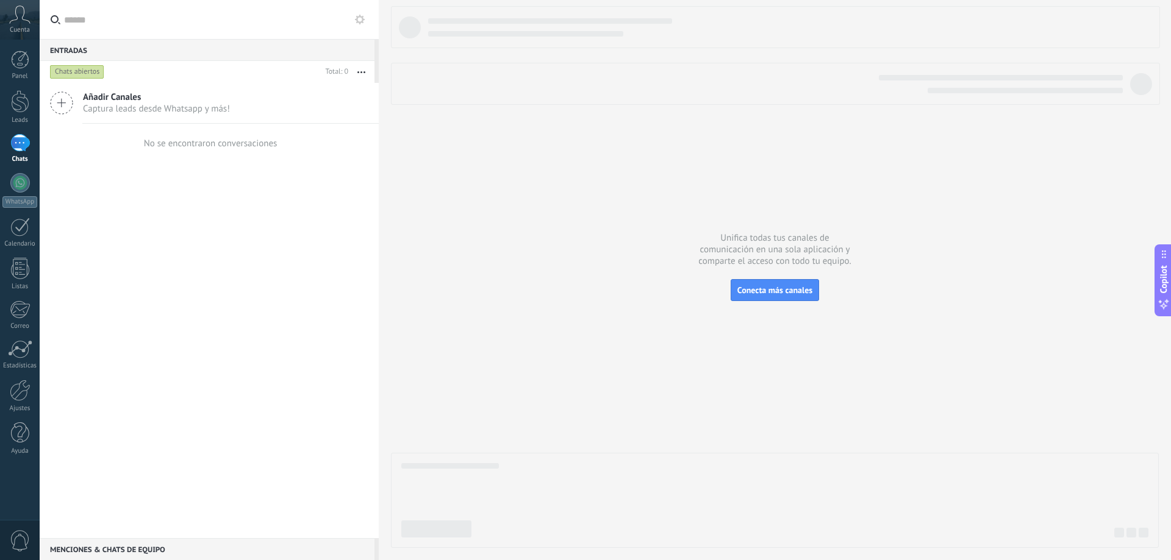
click at [512, 289] on div at bounding box center [775, 277] width 768 height 542
click at [87, 105] on span "Captura leads desde Whatsapp y más!" at bounding box center [156, 109] width 147 height 12
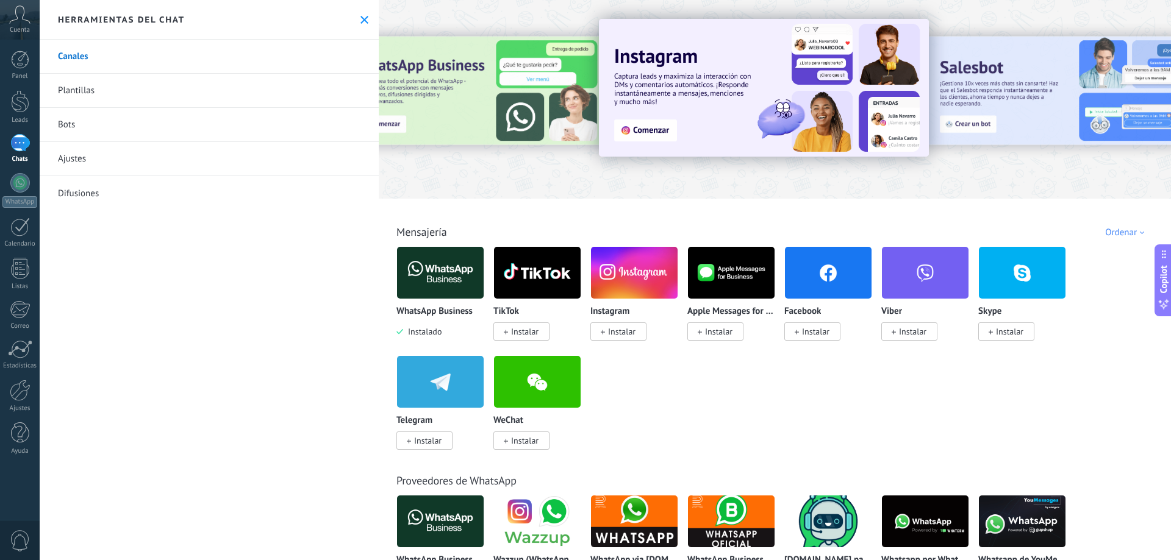
click at [809, 328] on span "Instalar" at bounding box center [815, 331] width 27 height 11
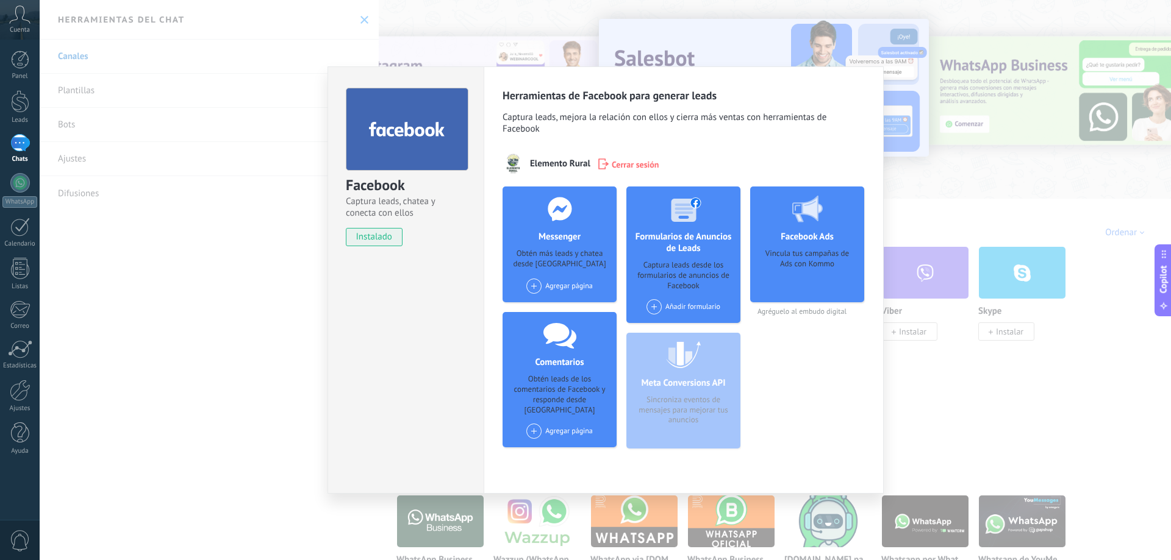
click at [231, 300] on div "Facebook Captura leads, chatea y conecta con ellos instalado Desinstalar Herram…" at bounding box center [605, 280] width 1131 height 560
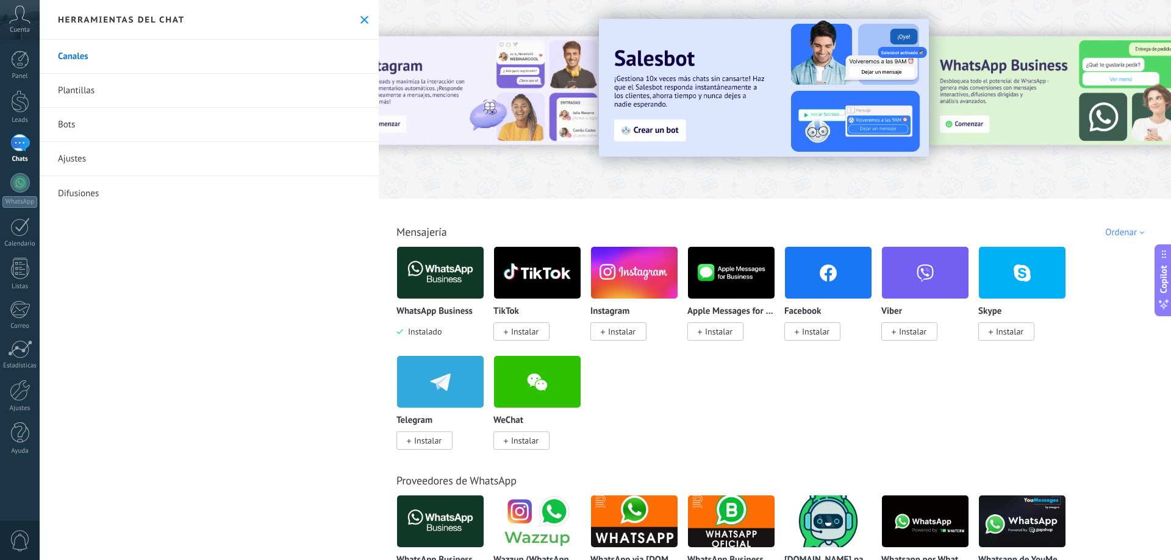
click at [813, 327] on span "Instalar" at bounding box center [815, 331] width 27 height 11
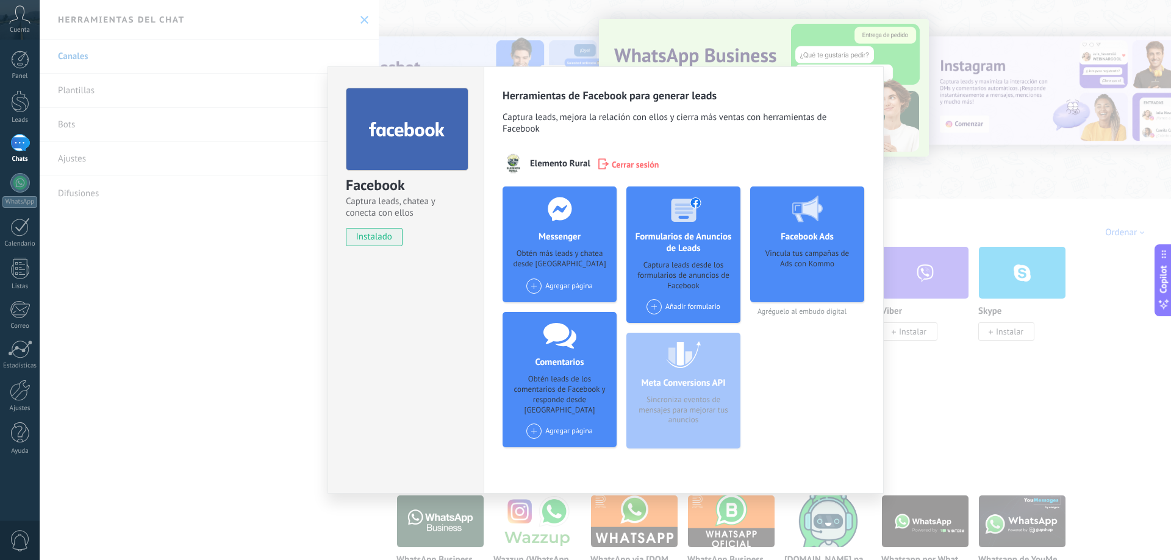
click at [930, 372] on div "Facebook Captura leads, chatea y conecta con ellos instalado Desinstalar Herram…" at bounding box center [605, 280] width 1131 height 560
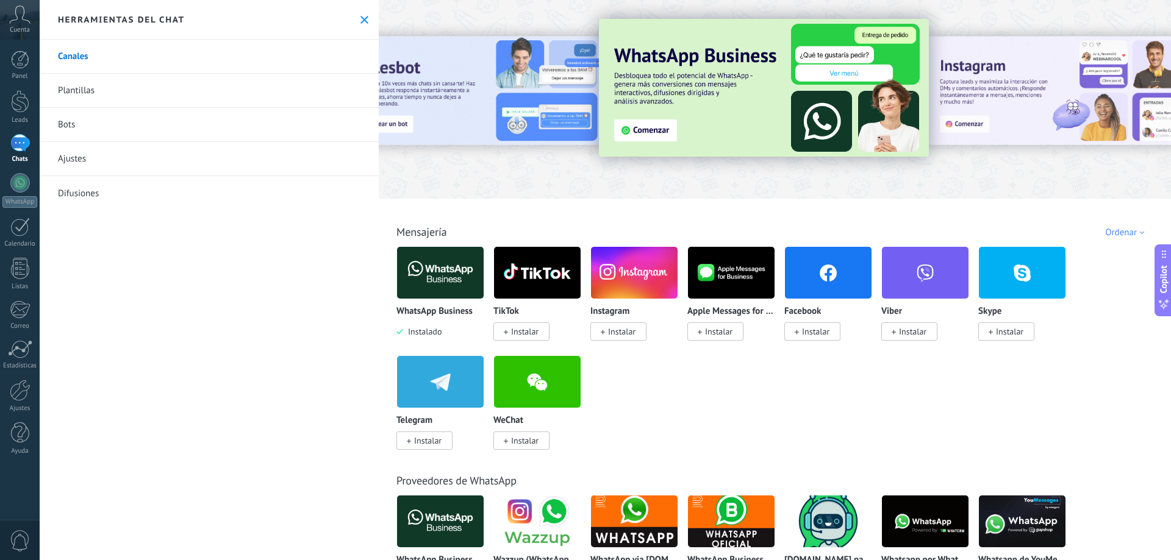
click at [613, 324] on span "Instalar" at bounding box center [618, 332] width 56 height 18
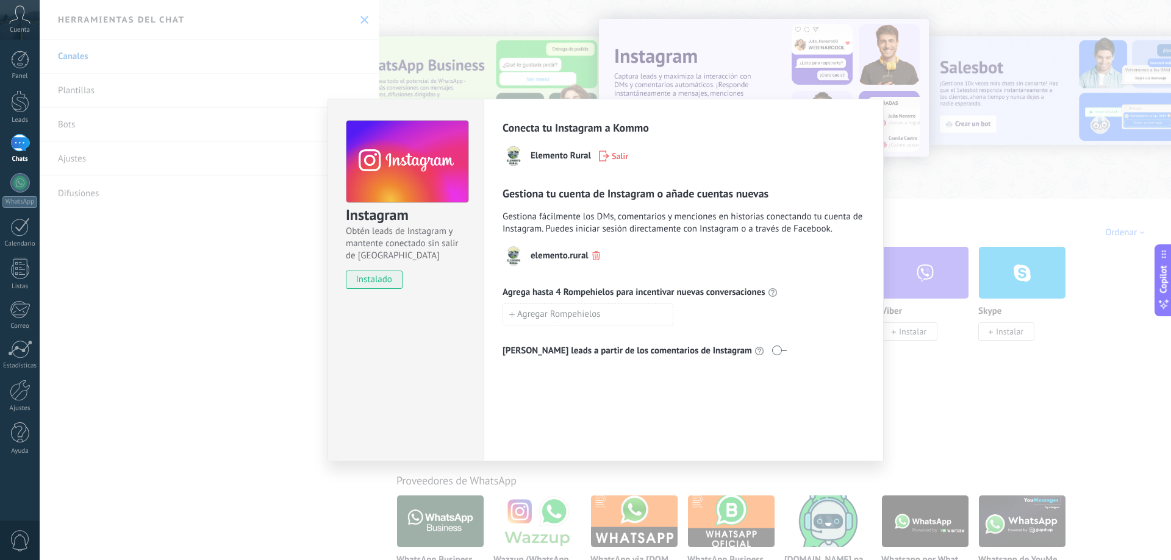
click at [918, 365] on div "Instagram Obtén leads de Instagram y mantente conectado sin salir de Kommo inst…" at bounding box center [605, 280] width 1131 height 560
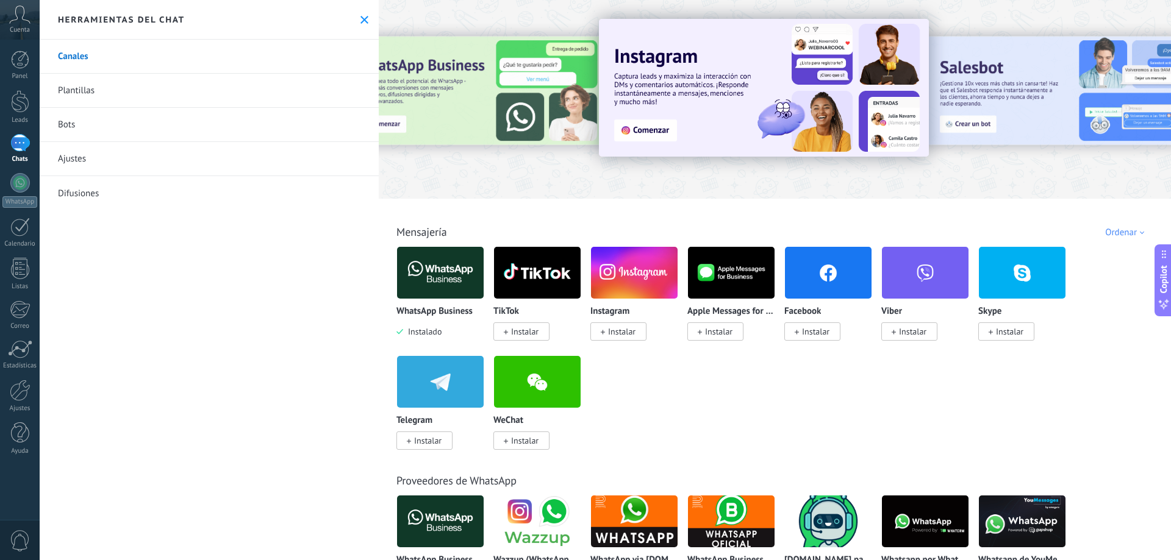
click at [427, 301] on div "WhatsApp Business Instalado" at bounding box center [440, 291] width 88 height 91
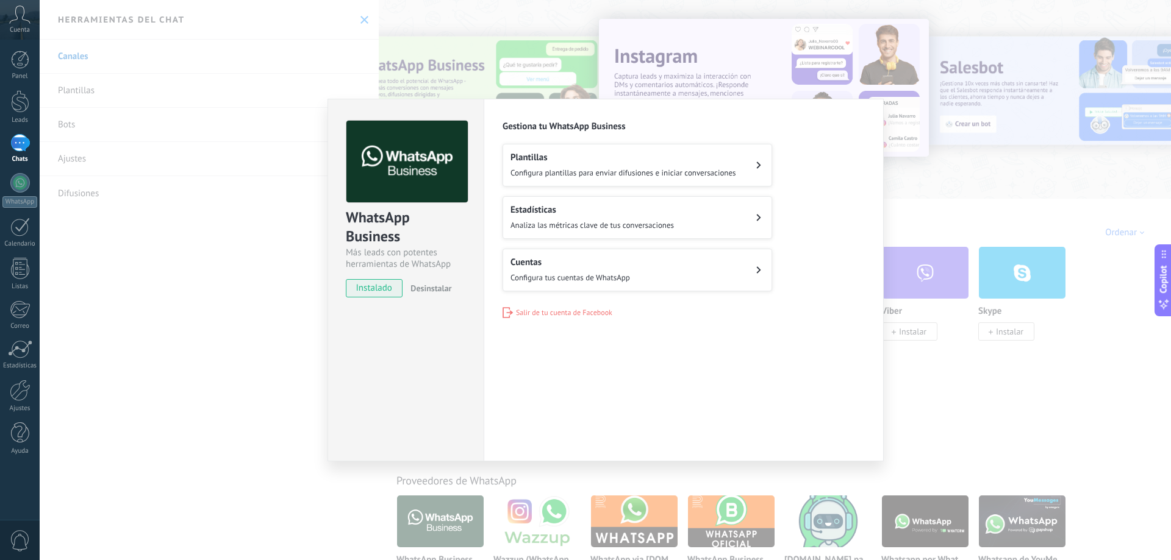
click at [928, 401] on div "WhatsApp Business Más leads con potentes herramientas de WhatsApp instalado Des…" at bounding box center [605, 280] width 1131 height 560
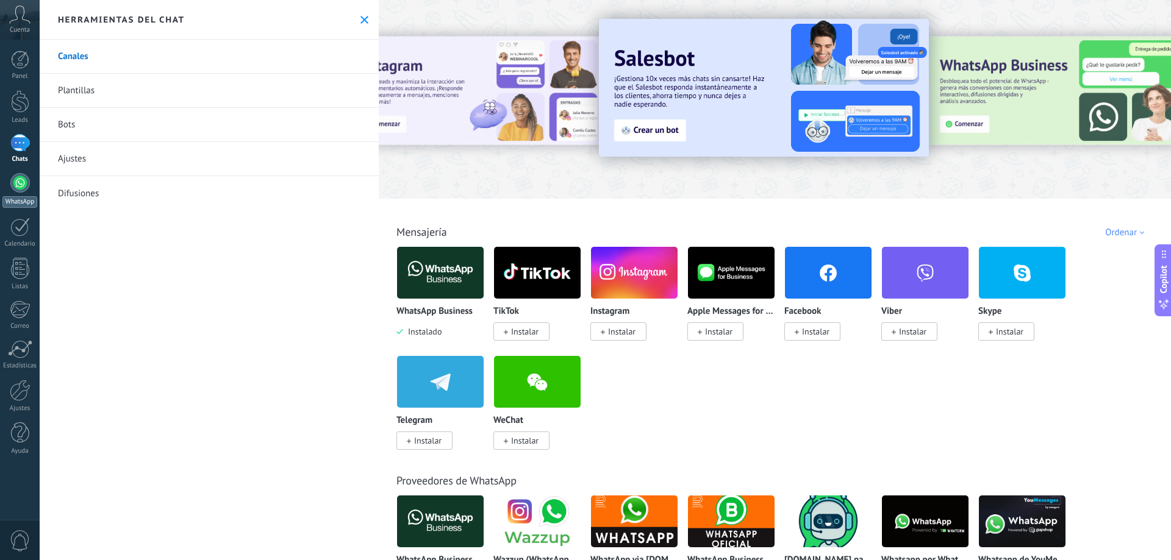
click at [14, 187] on div at bounding box center [20, 183] width 20 height 20
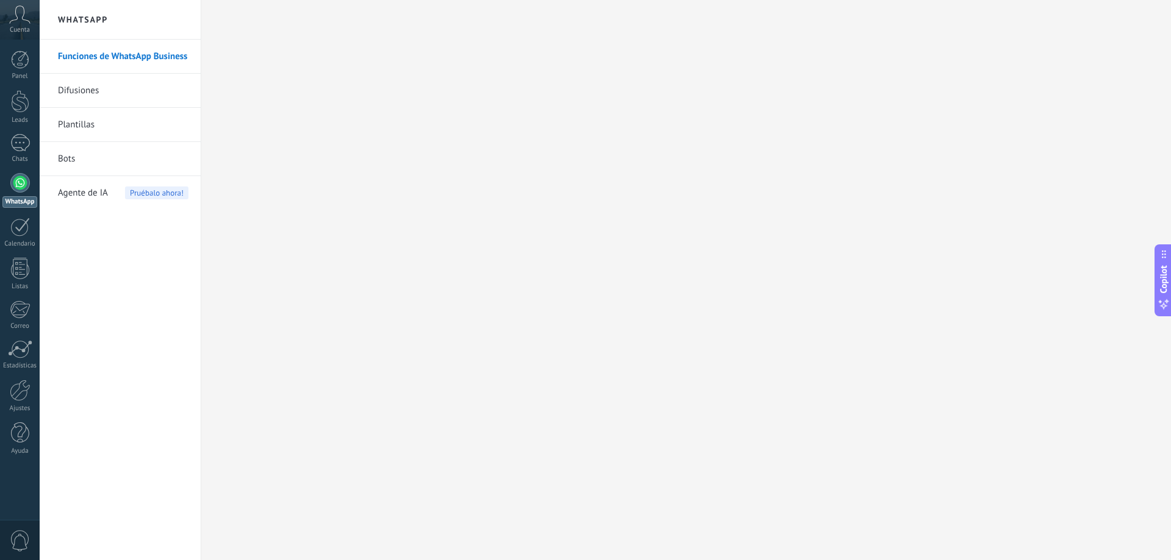
click at [123, 88] on link "Difusiones" at bounding box center [123, 91] width 131 height 34
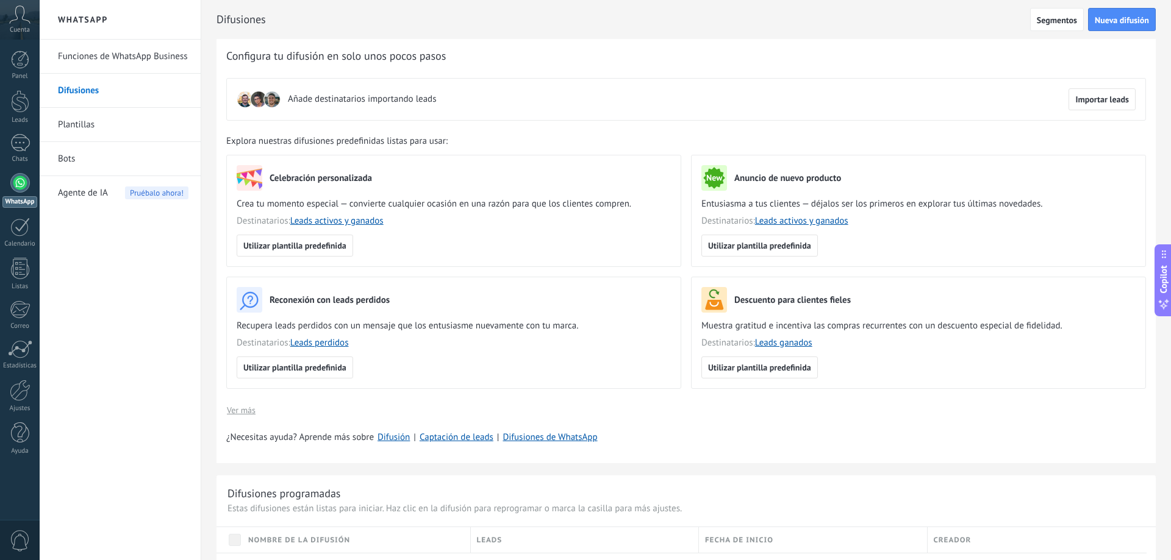
click at [165, 54] on link "Funciones de WhatsApp Business" at bounding box center [123, 57] width 131 height 34
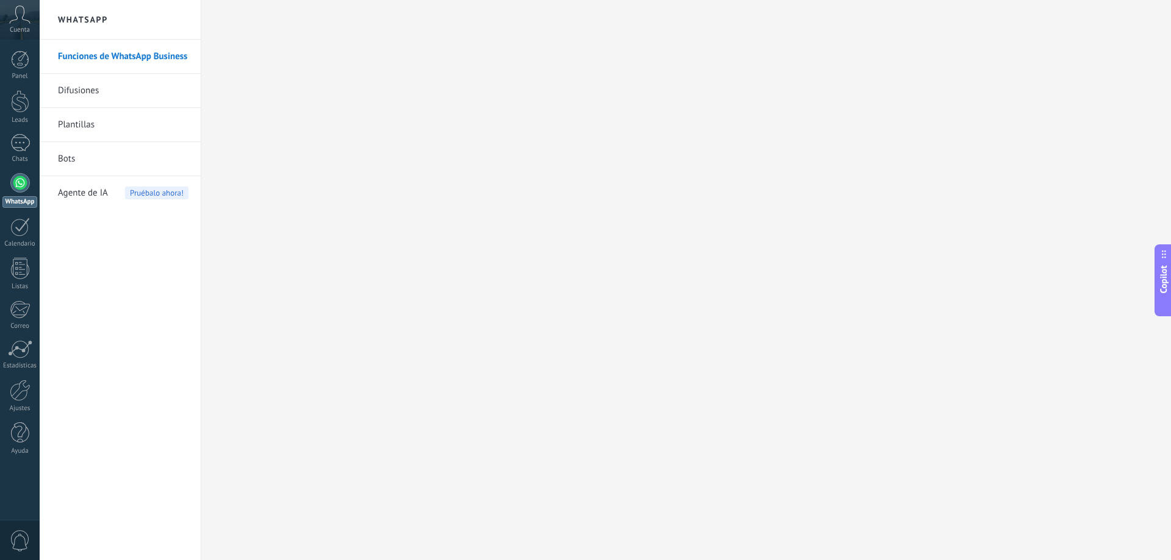
click at [108, 92] on link "Difusiones" at bounding box center [123, 91] width 131 height 34
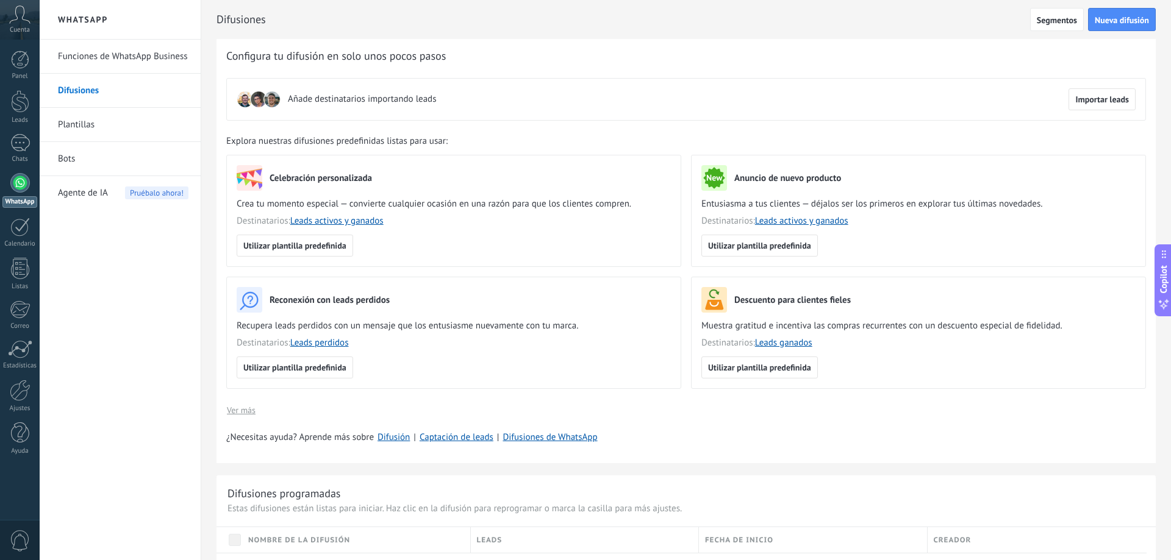
click at [135, 120] on link "Plantillas" at bounding box center [123, 125] width 131 height 34
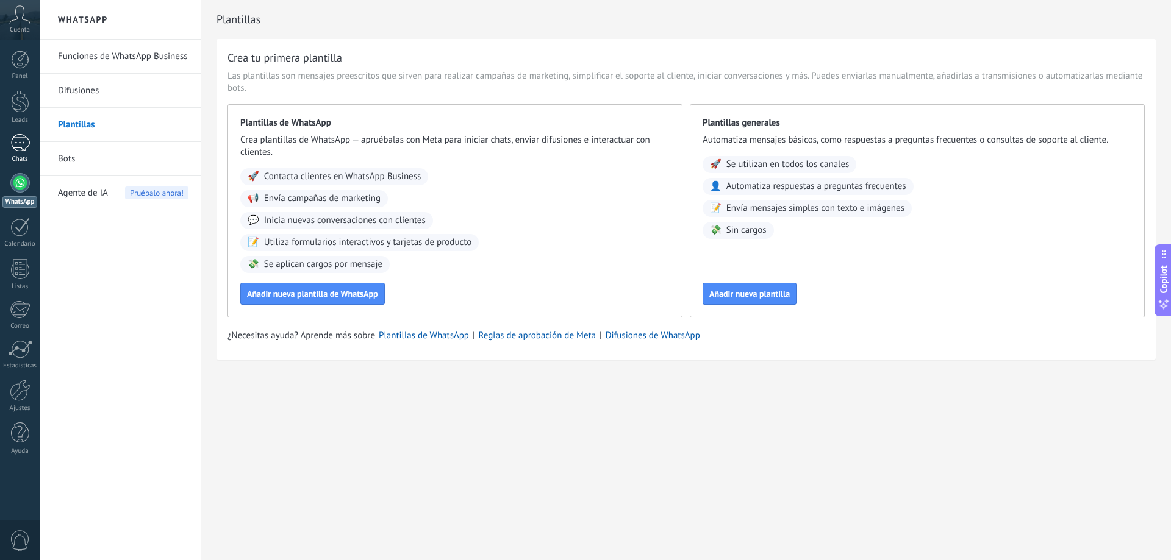
click at [21, 141] on div at bounding box center [20, 143] width 20 height 18
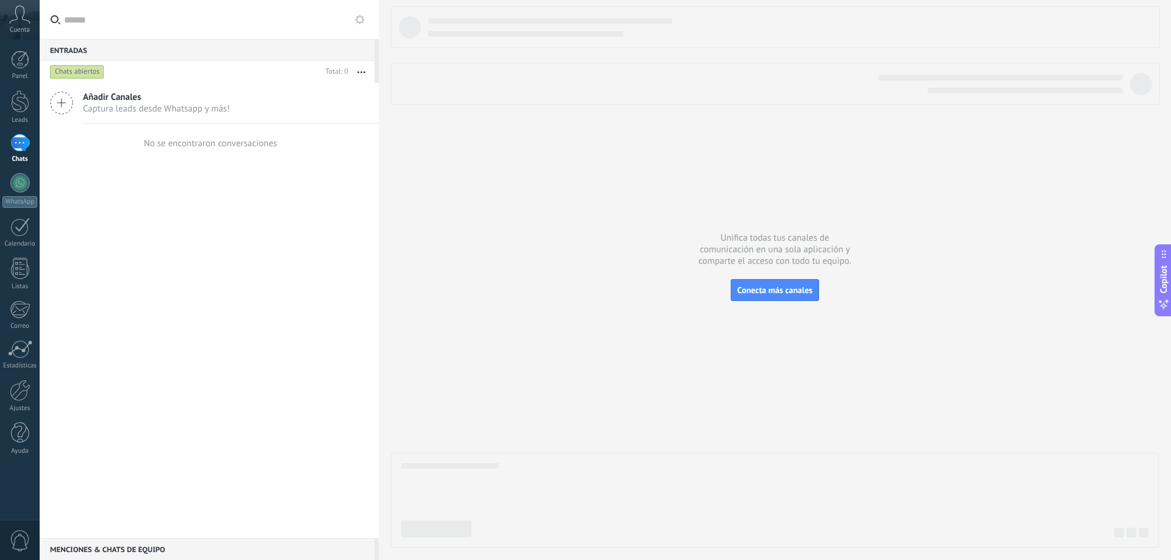
click at [57, 107] on icon at bounding box center [61, 102] width 23 height 23
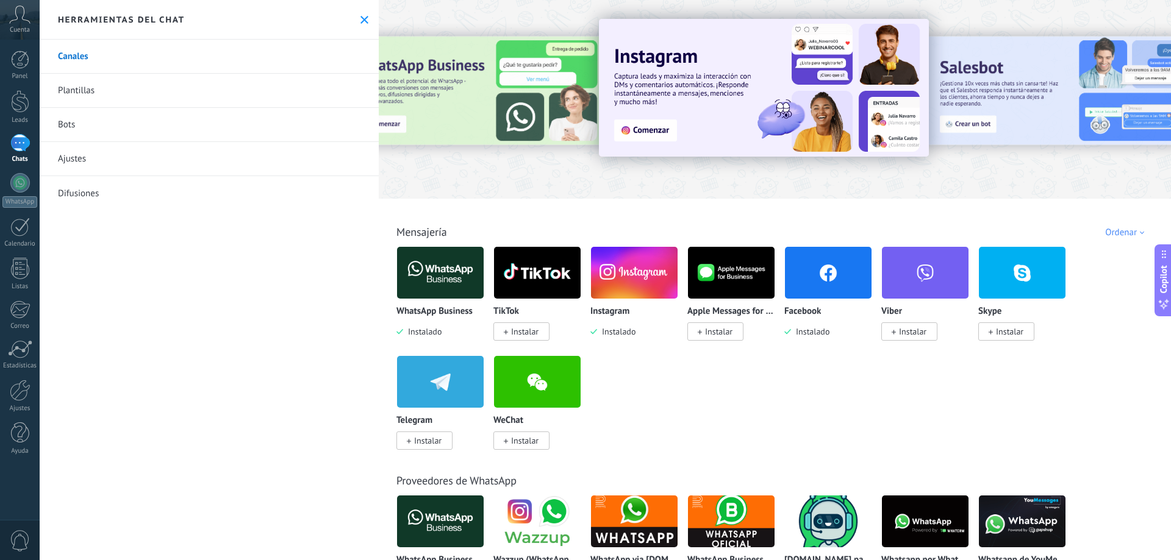
click at [643, 124] on img at bounding box center [764, 88] width 330 height 138
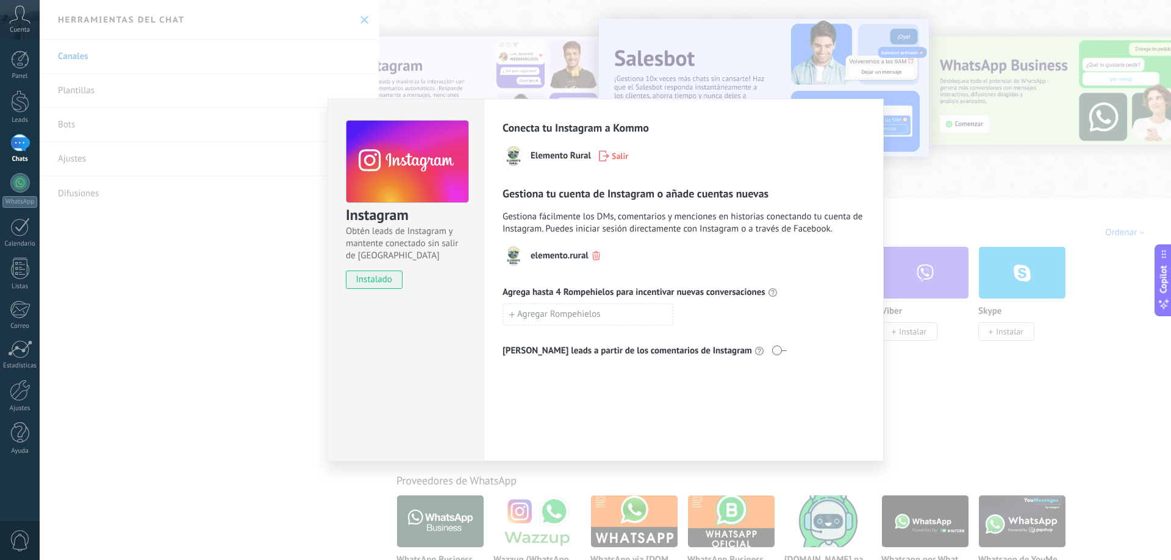
click at [364, 285] on span "instalado" at bounding box center [373, 280] width 55 height 18
click at [219, 301] on div "Instagram Obtén leads de Instagram y mantente conectado sin salir de Kommo inst…" at bounding box center [605, 280] width 1131 height 560
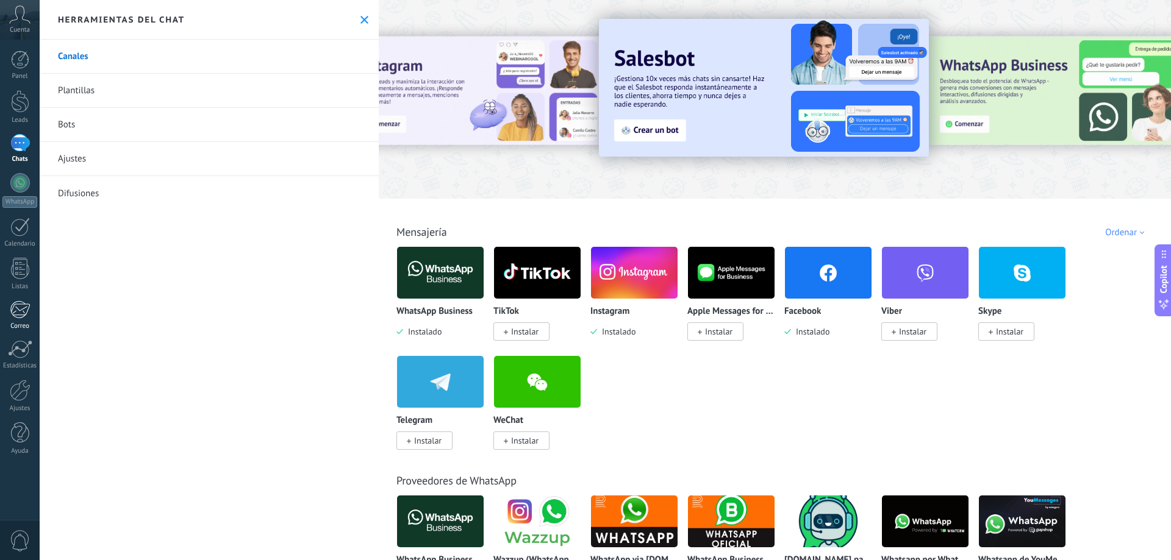
click at [18, 304] on div at bounding box center [20, 310] width 20 height 18
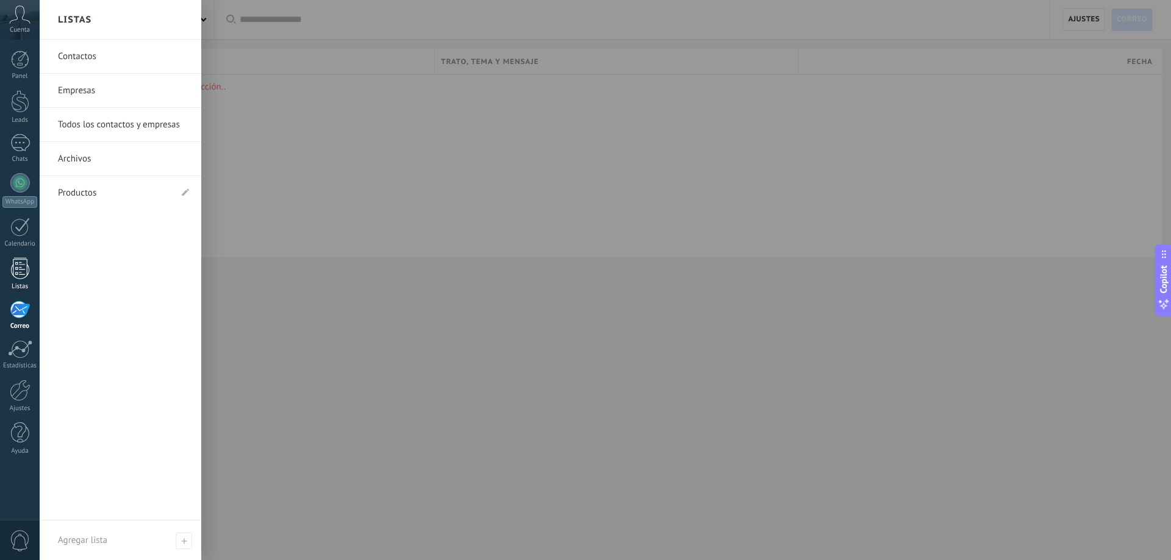
click at [20, 276] on div at bounding box center [20, 268] width 18 height 21
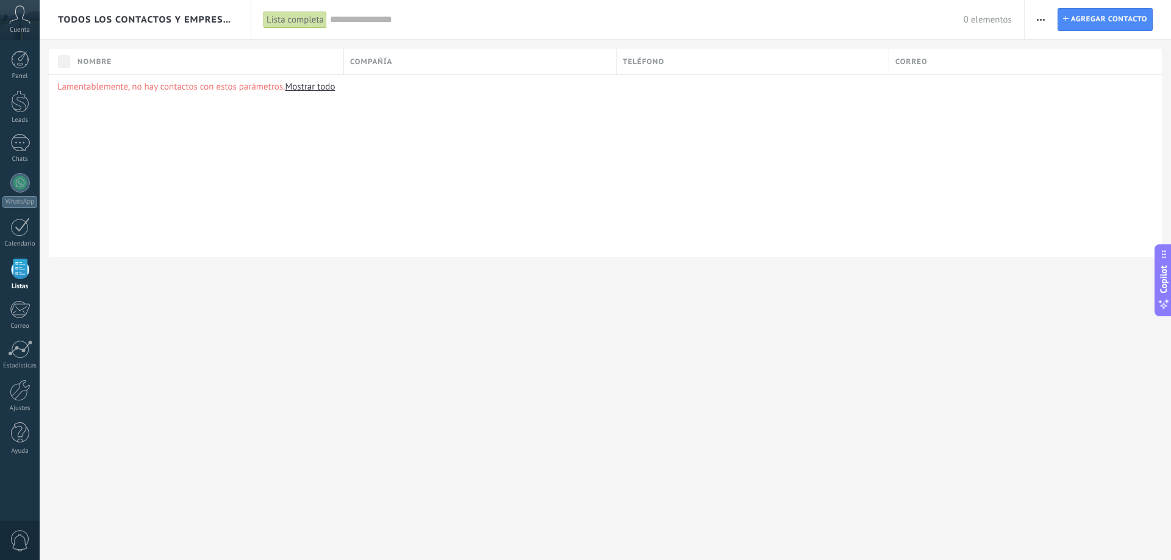
click at [25, 24] on div "Cuenta" at bounding box center [20, 20] width 40 height 40
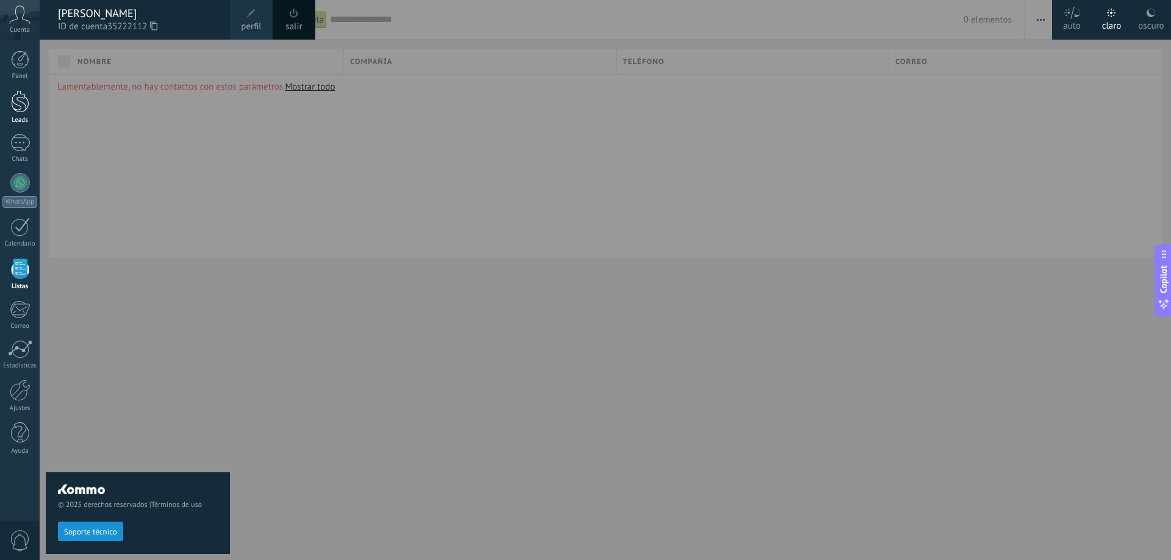
click at [23, 102] on div at bounding box center [20, 101] width 18 height 23
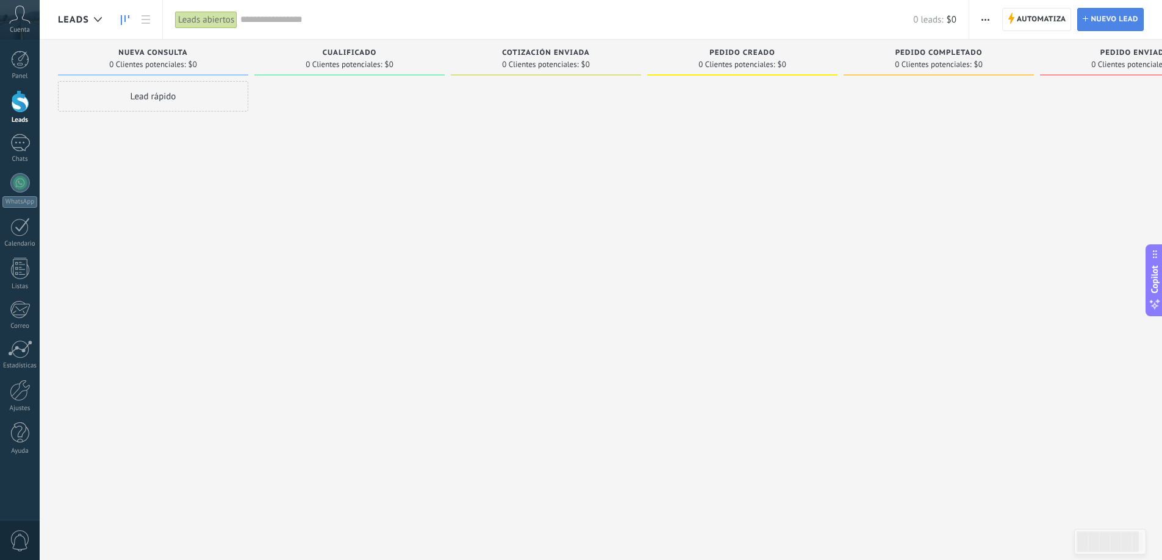
click at [1114, 22] on span "Nuevo lead" at bounding box center [1114, 20] width 48 height 22
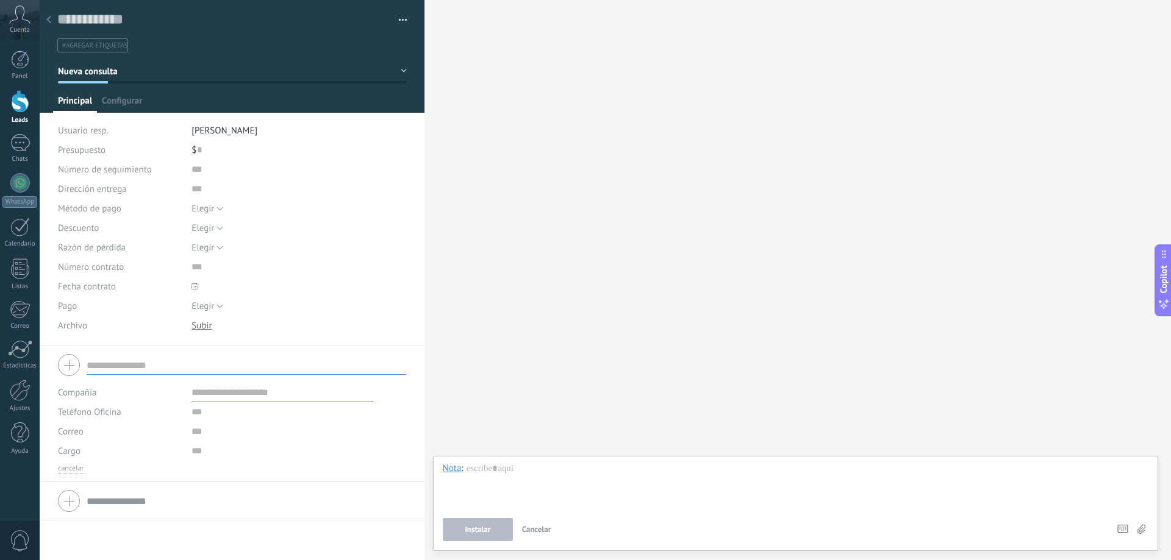
click at [69, 367] on div at bounding box center [232, 365] width 348 height 30
click at [115, 360] on input "text" at bounding box center [247, 366] width 320 height 20
click at [519, 256] on div "Buscar Carga más Participantes: 0 Agregar usuario Bots: 0" at bounding box center [797, 280] width 746 height 560
click at [52, 20] on div at bounding box center [48, 21] width 17 height 24
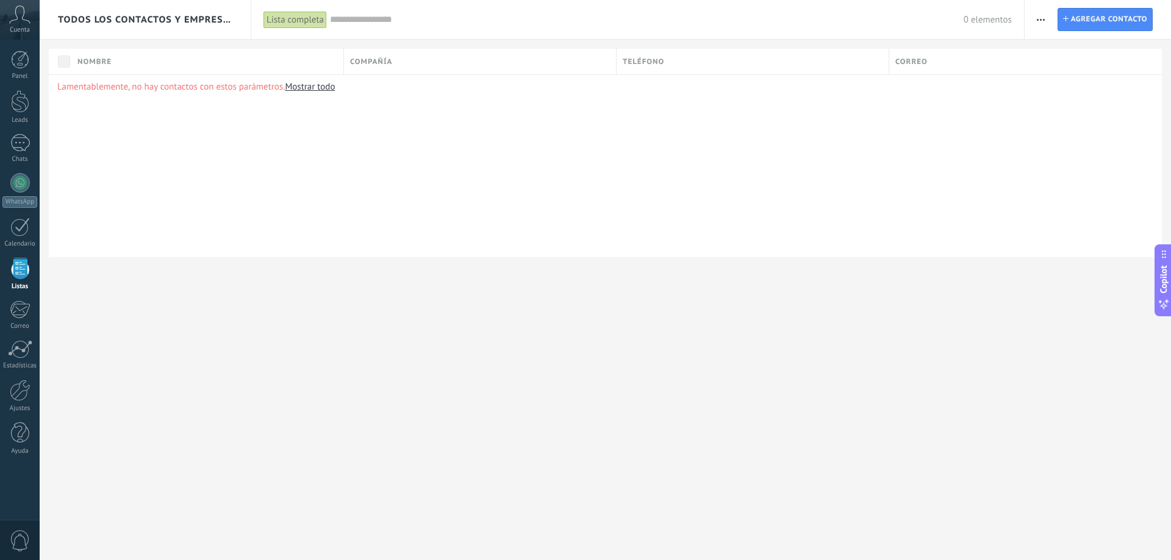
click at [303, 18] on div "Lista completa" at bounding box center [294, 20] width 63 height 18
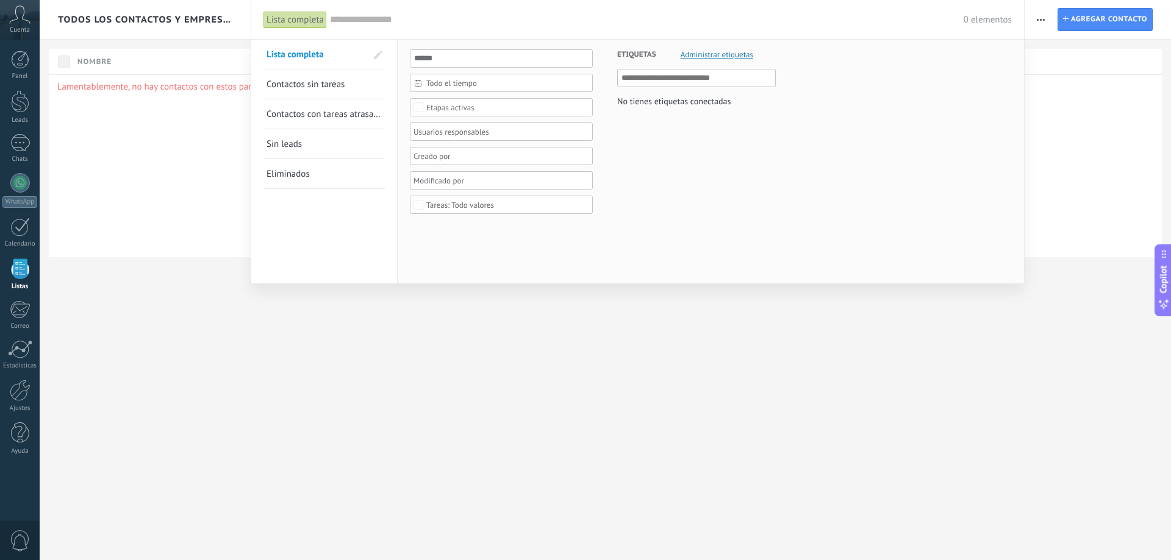
click at [513, 313] on div at bounding box center [585, 280] width 1171 height 560
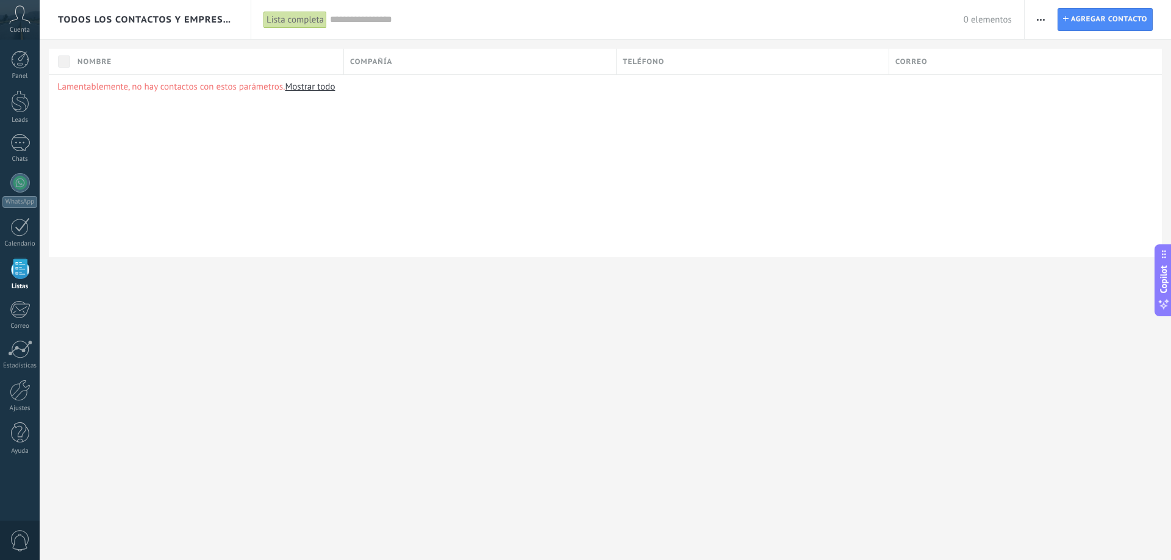
click at [1035, 20] on button "button" at bounding box center [1041, 19] width 18 height 23
click at [1096, 123] on div "Importar" at bounding box center [1086, 125] width 123 height 24
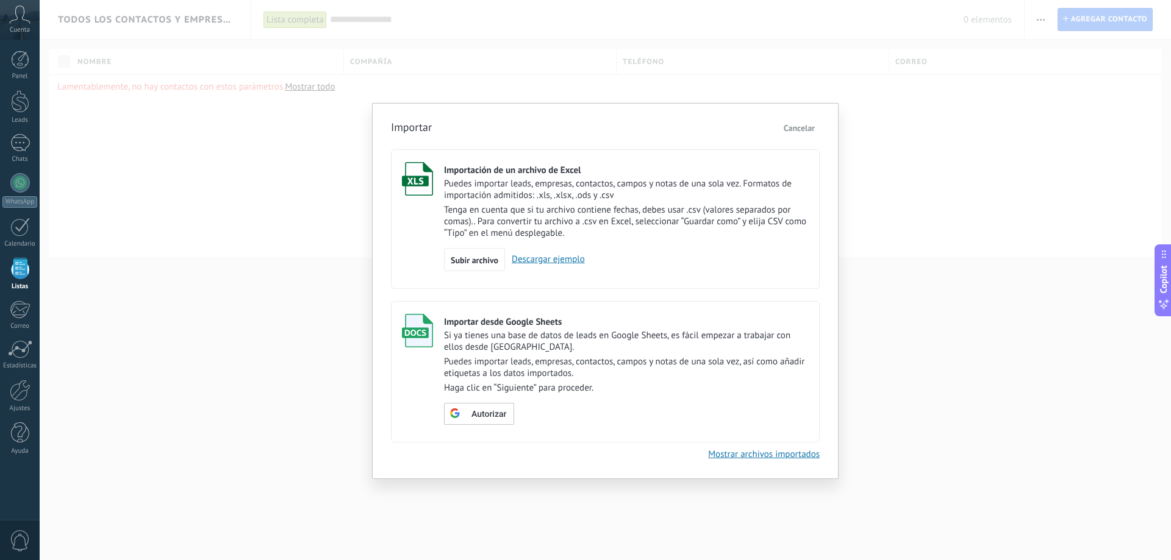
click at [896, 335] on div "Importar Cancelar Importación de un archivo de Excel Puedes importar leads, emp…" at bounding box center [605, 280] width 1131 height 560
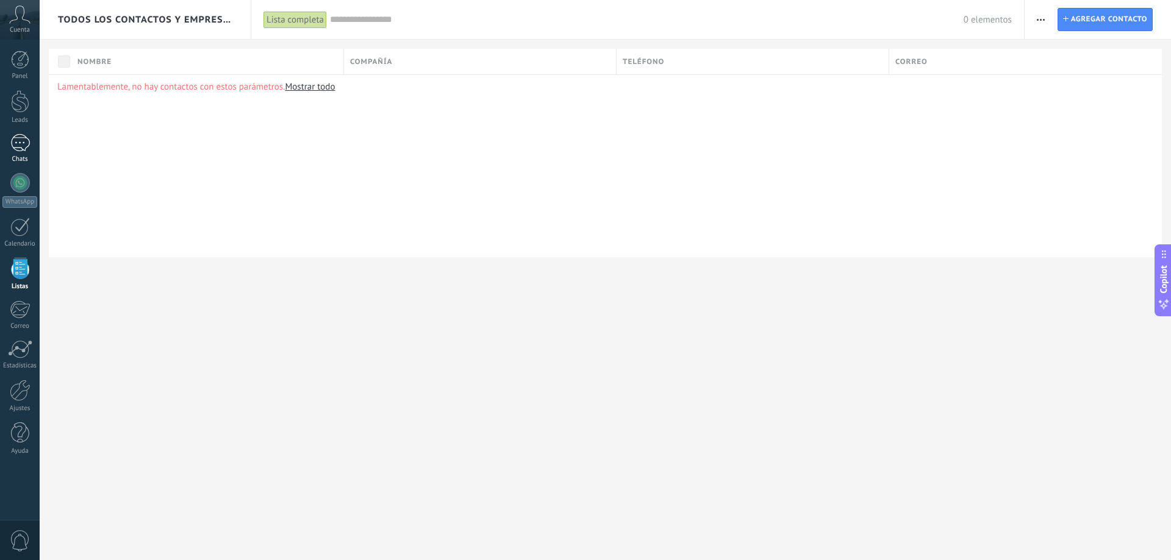
click at [23, 151] on div at bounding box center [20, 143] width 20 height 18
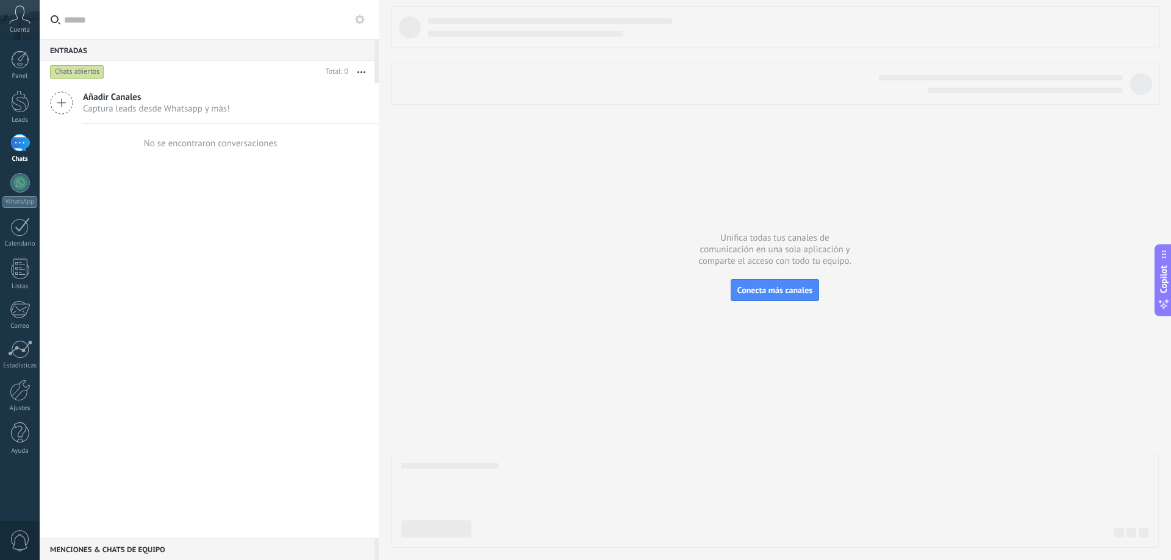
click at [21, 23] on icon at bounding box center [19, 14] width 21 height 18
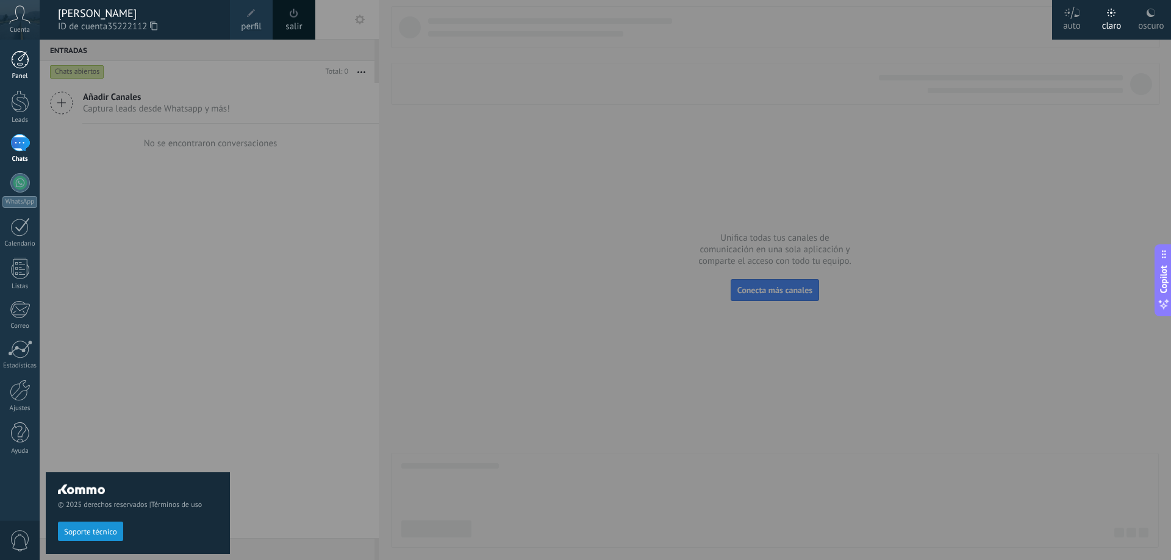
click at [20, 58] on div at bounding box center [20, 60] width 18 height 18
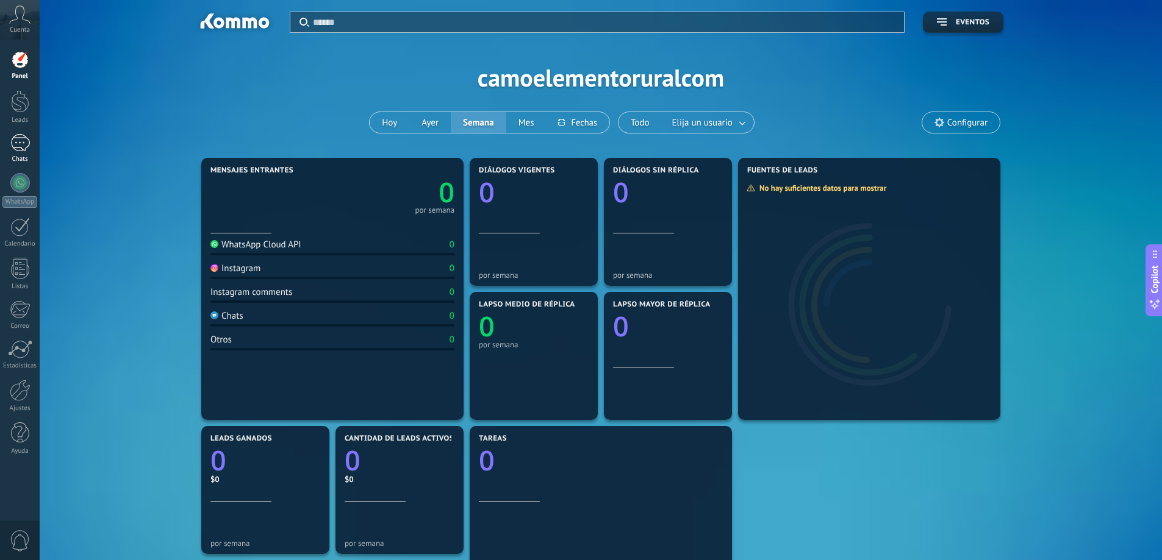
click at [20, 138] on div at bounding box center [20, 143] width 20 height 18
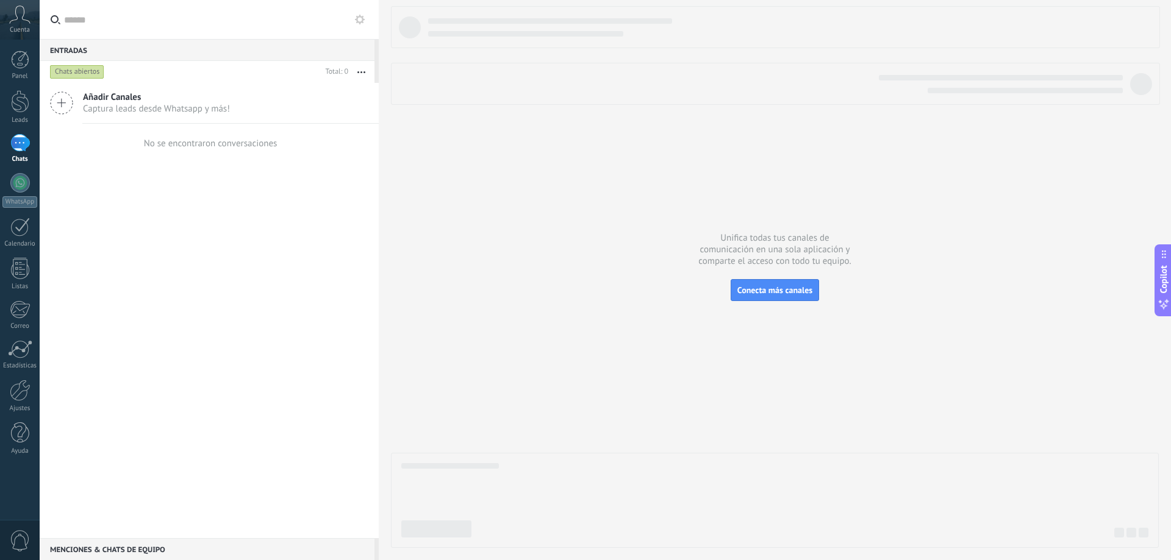
click at [362, 73] on button "button" at bounding box center [361, 72] width 26 height 22
click at [467, 244] on div at bounding box center [775, 277] width 768 height 542
click at [17, 181] on div at bounding box center [20, 183] width 20 height 20
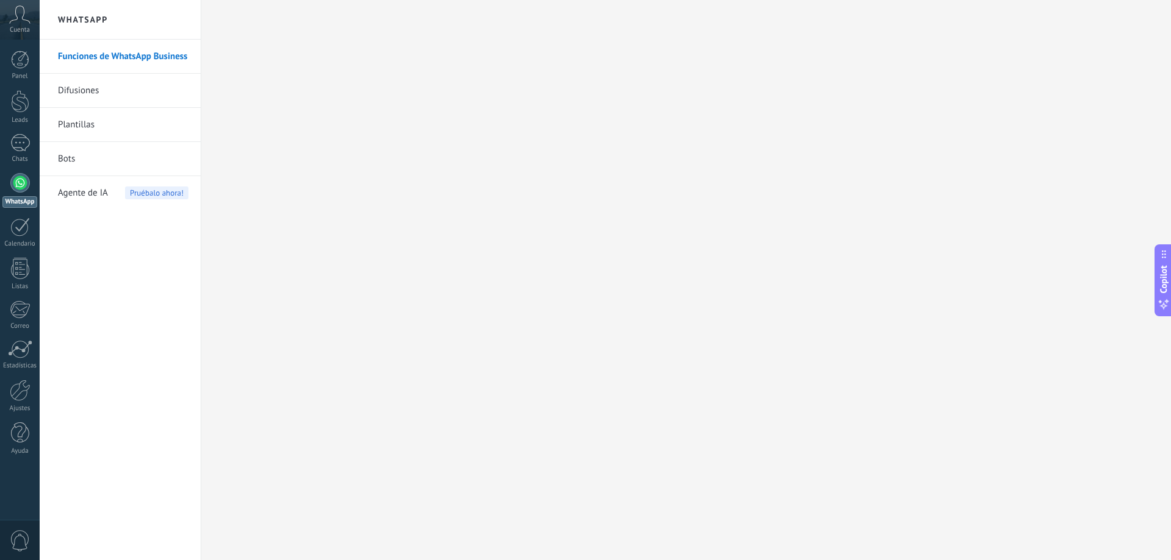
click at [99, 119] on link "Plantillas" at bounding box center [123, 125] width 131 height 34
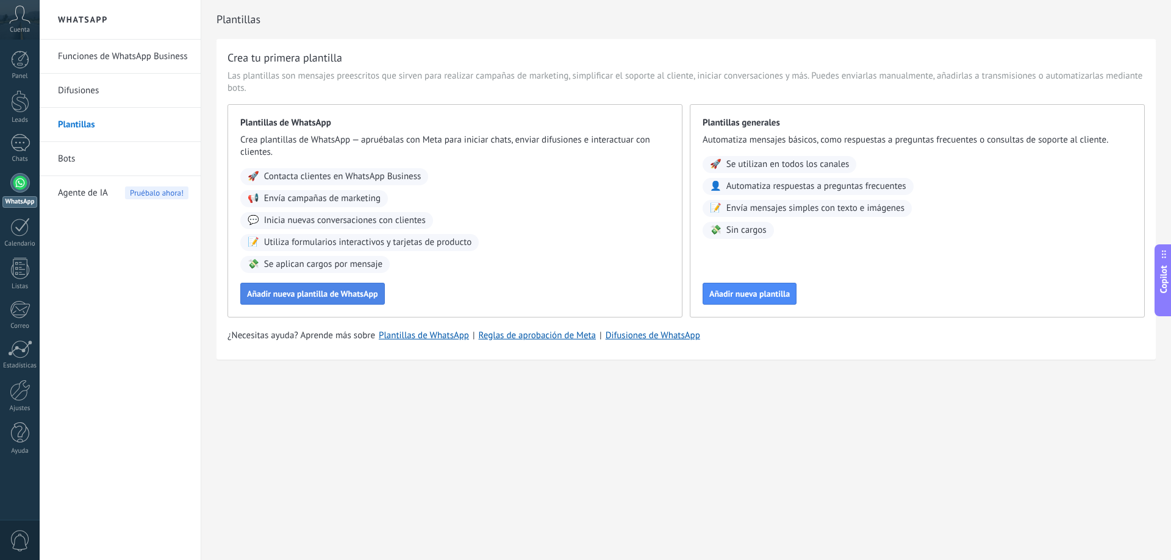
click at [333, 293] on span "Añadir nueva plantilla de WhatsApp" at bounding box center [312, 294] width 131 height 9
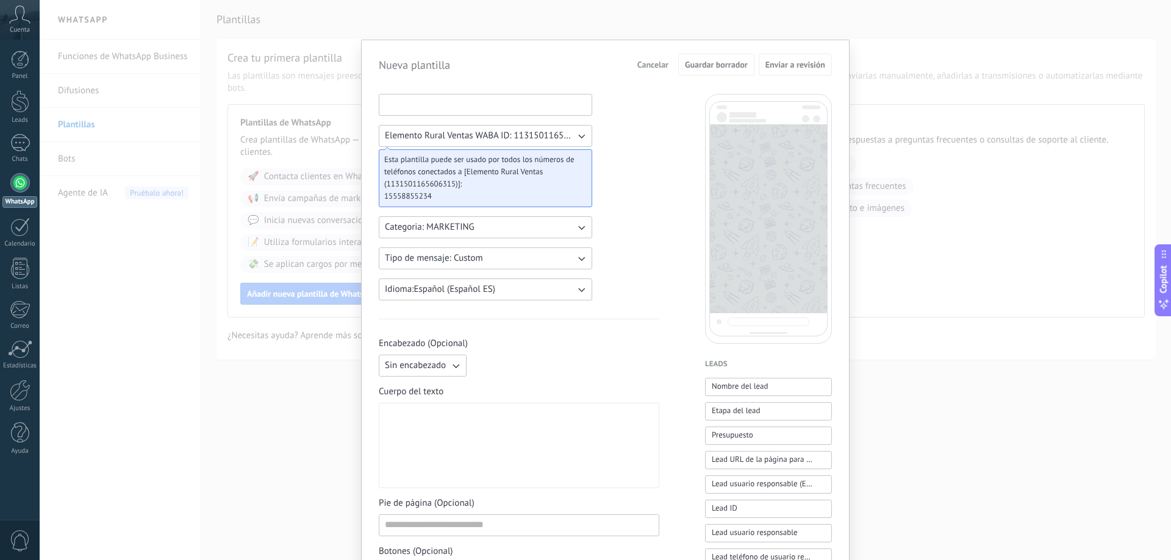
click at [481, 99] on input at bounding box center [485, 105] width 212 height 20
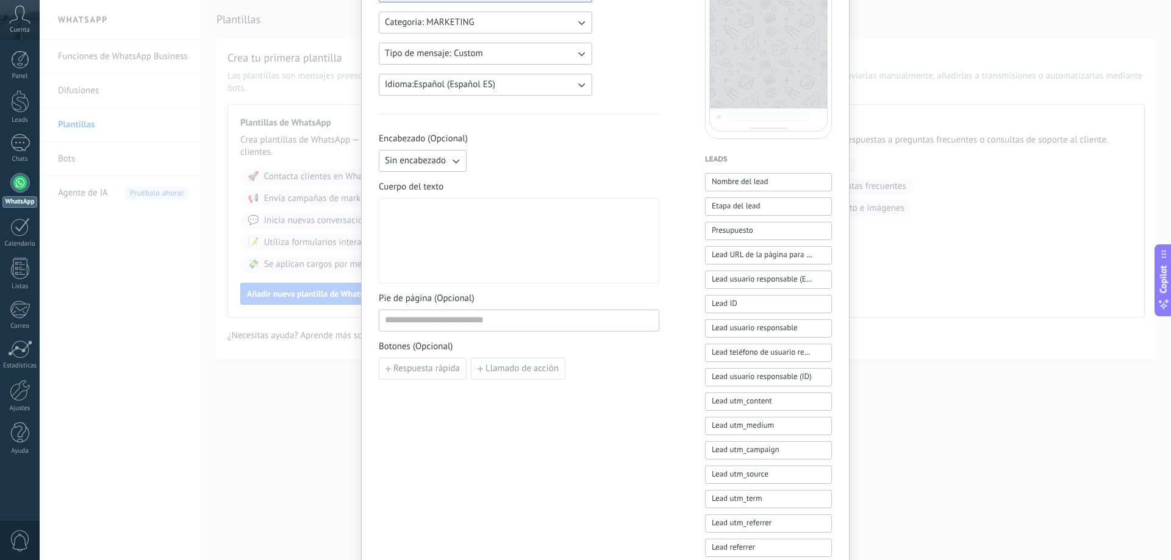
scroll to position [207, 0]
type input "*********"
click at [439, 160] on span "Sin encabezado" at bounding box center [415, 159] width 61 height 12
click at [439, 173] on li "Texto" at bounding box center [418, 180] width 95 height 21
click at [509, 162] on input at bounding box center [565, 159] width 187 height 20
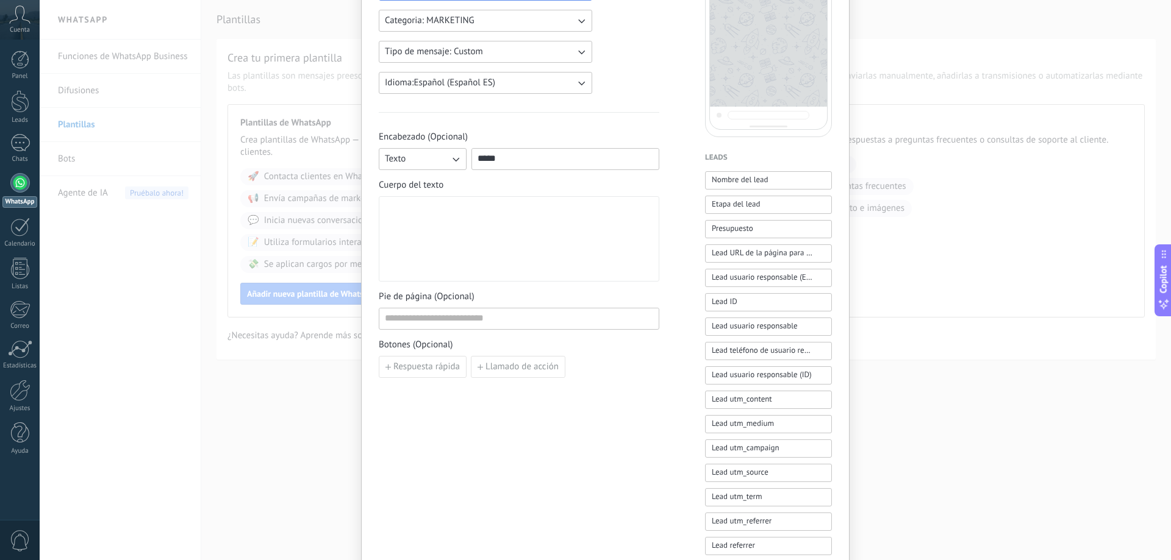
type input "*****"
click at [495, 226] on div at bounding box center [519, 239] width 268 height 75
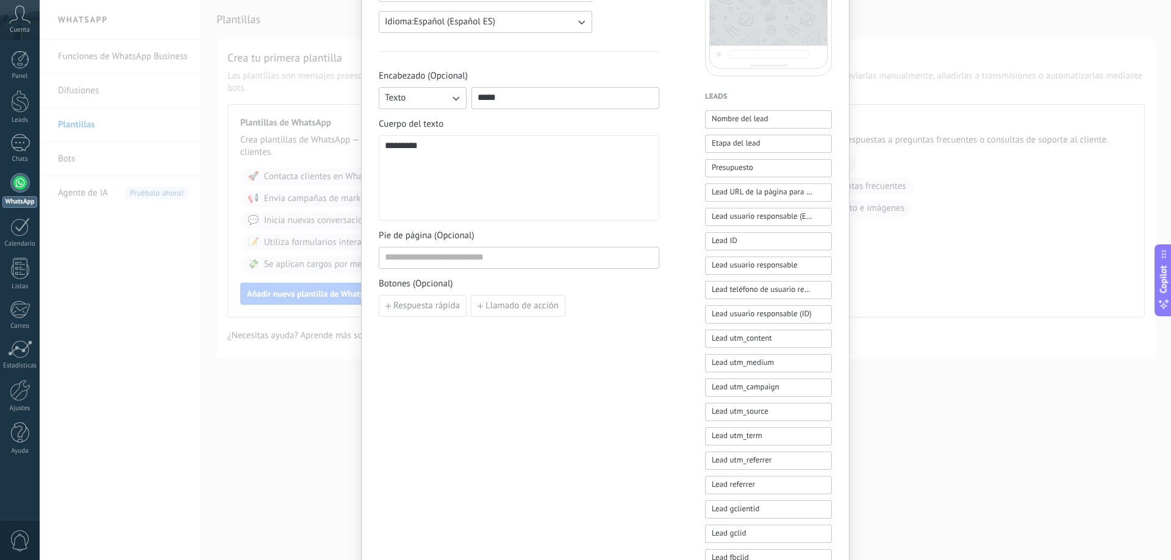
scroll to position [268, 0]
click at [426, 307] on span "Respuesta rápida" at bounding box center [426, 305] width 66 height 9
click at [448, 306] on input at bounding box center [447, 305] width 136 height 20
type input "*"
type input "**********"
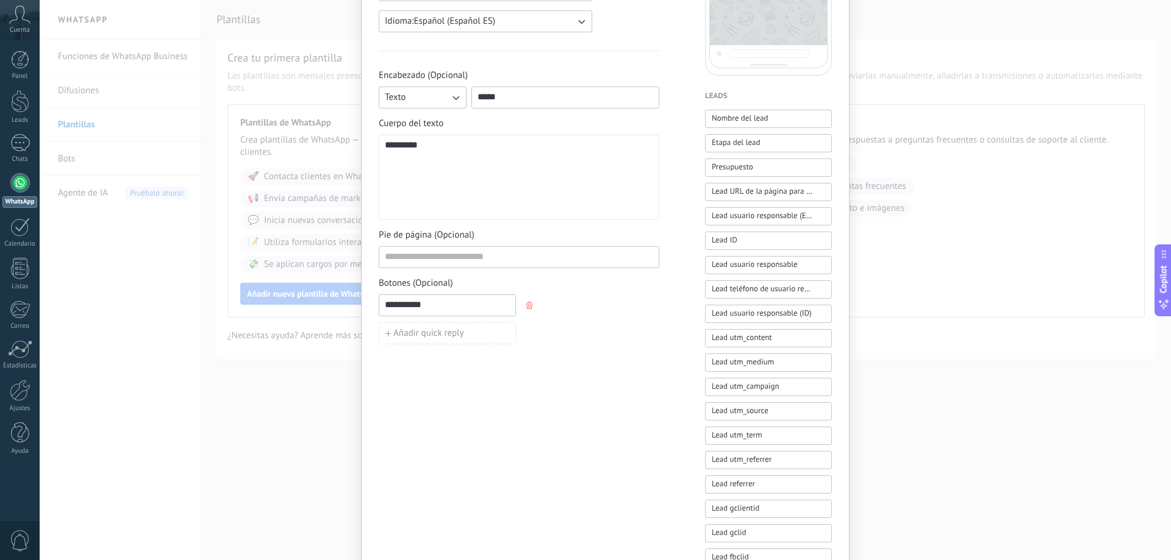
click at [579, 373] on div "**********" at bounding box center [519, 238] width 281 height 824
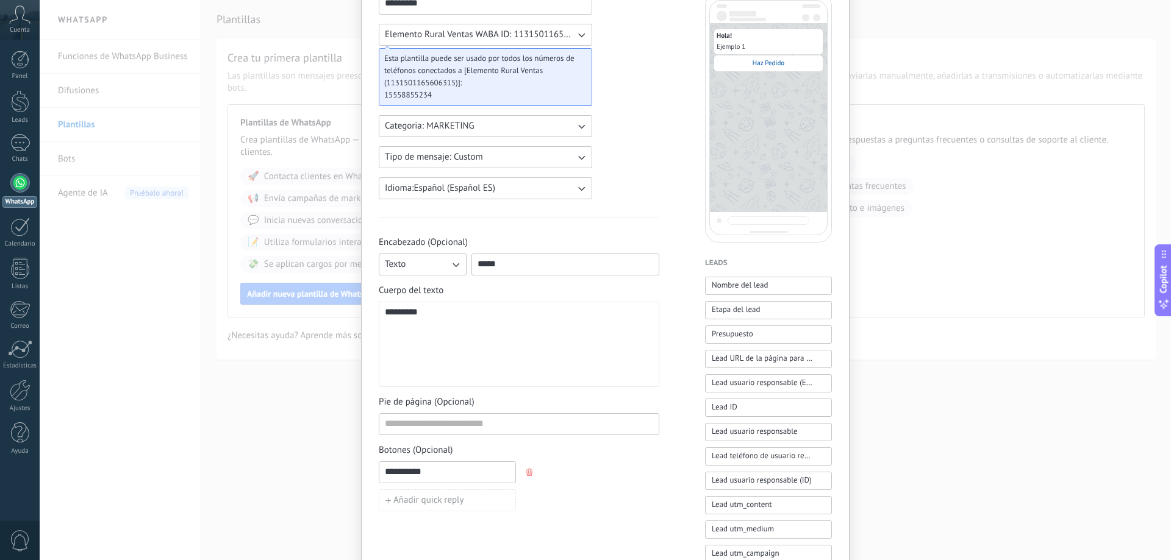
scroll to position [0, 0]
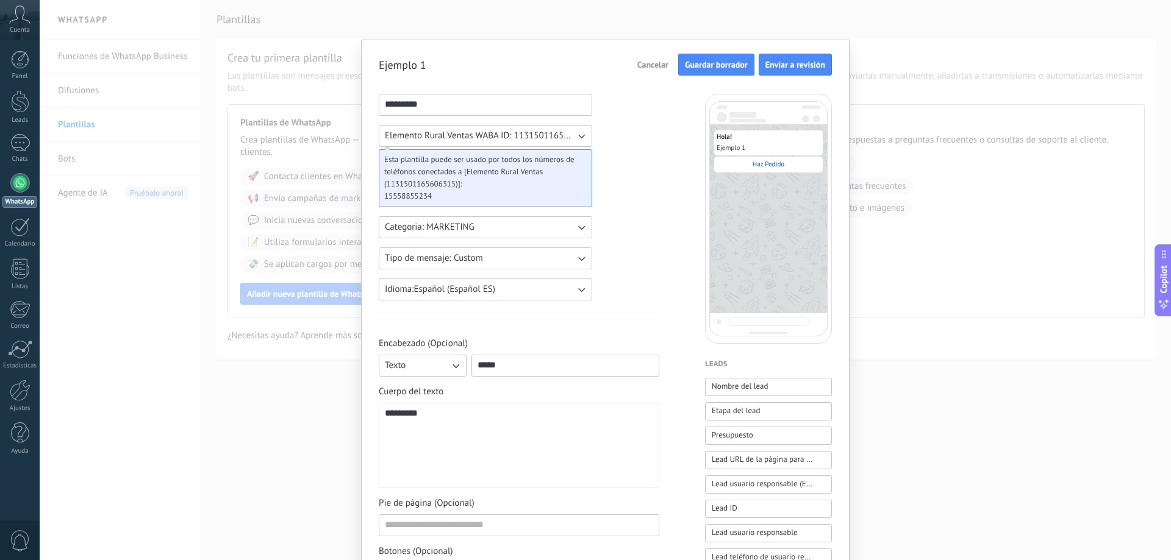
click at [722, 64] on span "Guardar borrador" at bounding box center [716, 64] width 63 height 9
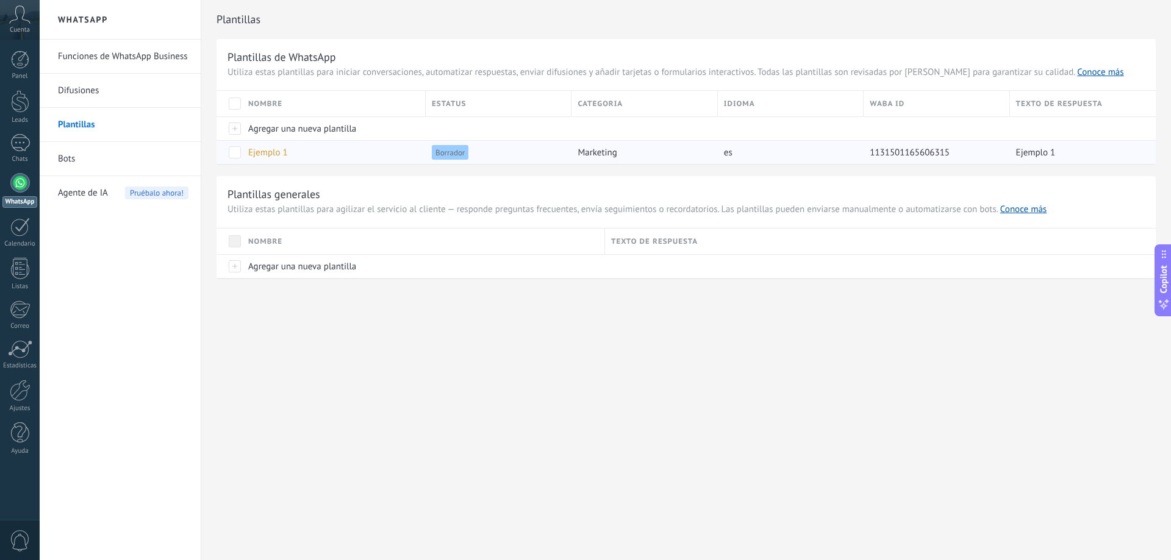
click at [327, 155] on div "Ejemplo 1" at bounding box center [330, 152] width 177 height 23
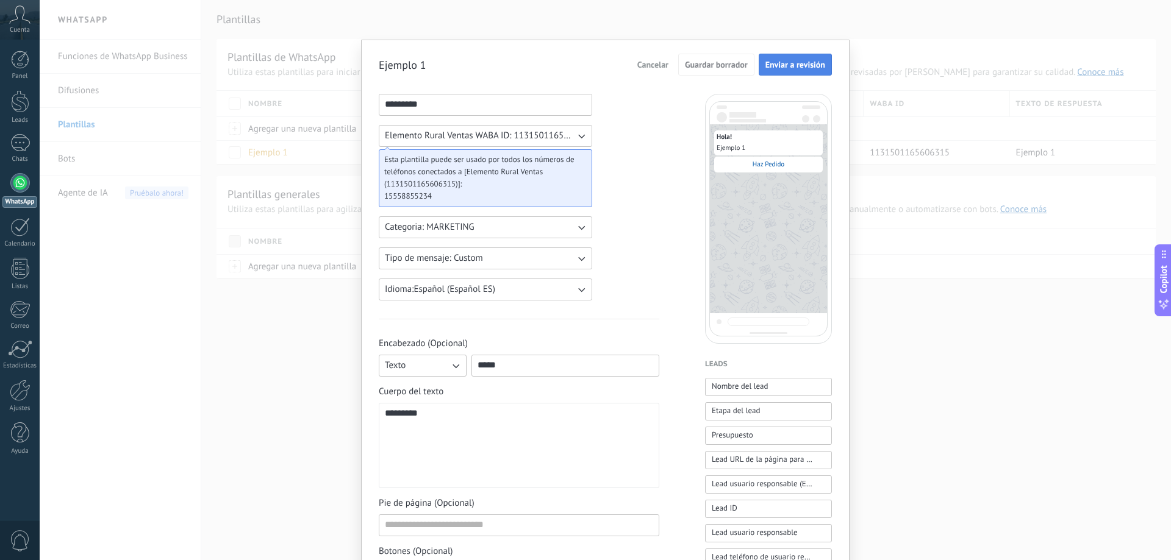
click at [800, 67] on span "Enviar a revisión" at bounding box center [795, 64] width 60 height 9
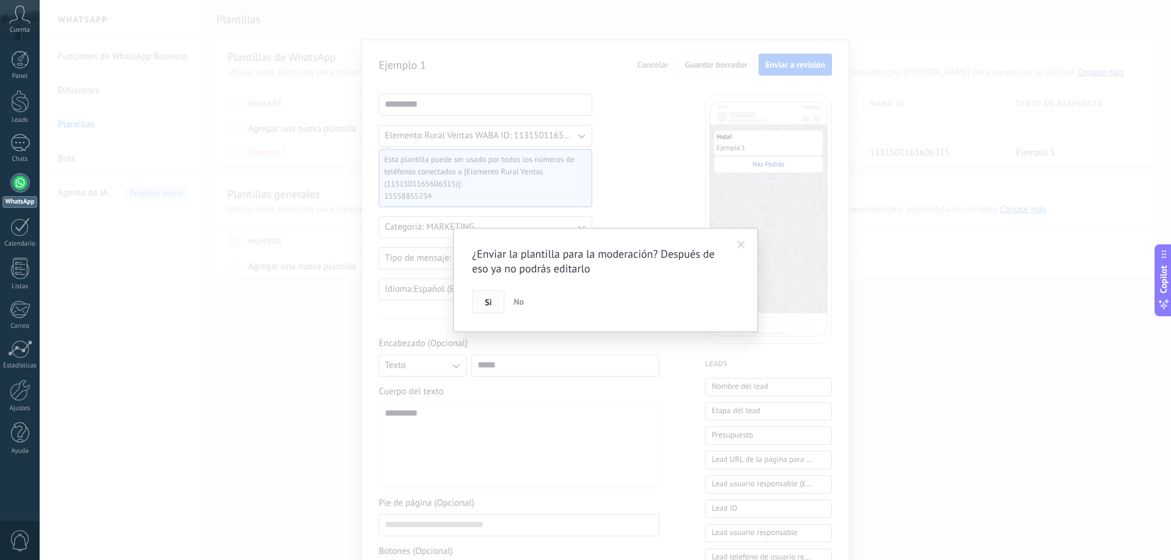
click at [481, 304] on button "Si" at bounding box center [488, 301] width 32 height 23
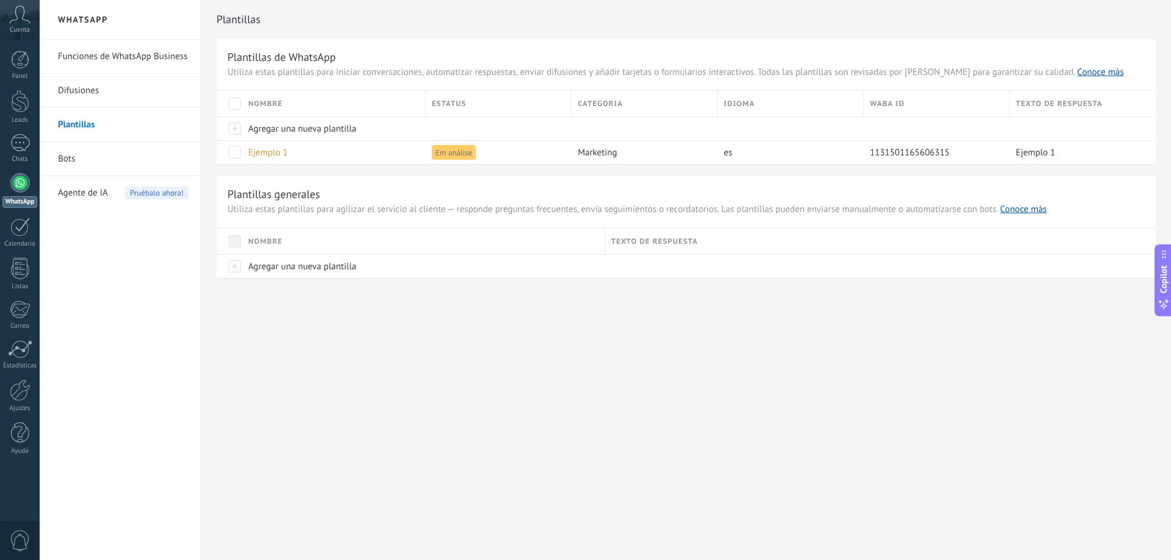
click at [388, 388] on div "WhatsApp Funciones de WhatsApp Business Difusiones Plantillas Bots Agente de IA…" at bounding box center [605, 280] width 1131 height 560
click at [380, 331] on div "WhatsApp Funciones de WhatsApp Business Difusiones Plantillas Bots Agente de IA…" at bounding box center [605, 280] width 1131 height 560
click at [91, 82] on link "Difusiones" at bounding box center [123, 91] width 131 height 34
